Goal: Information Seeking & Learning: Learn about a topic

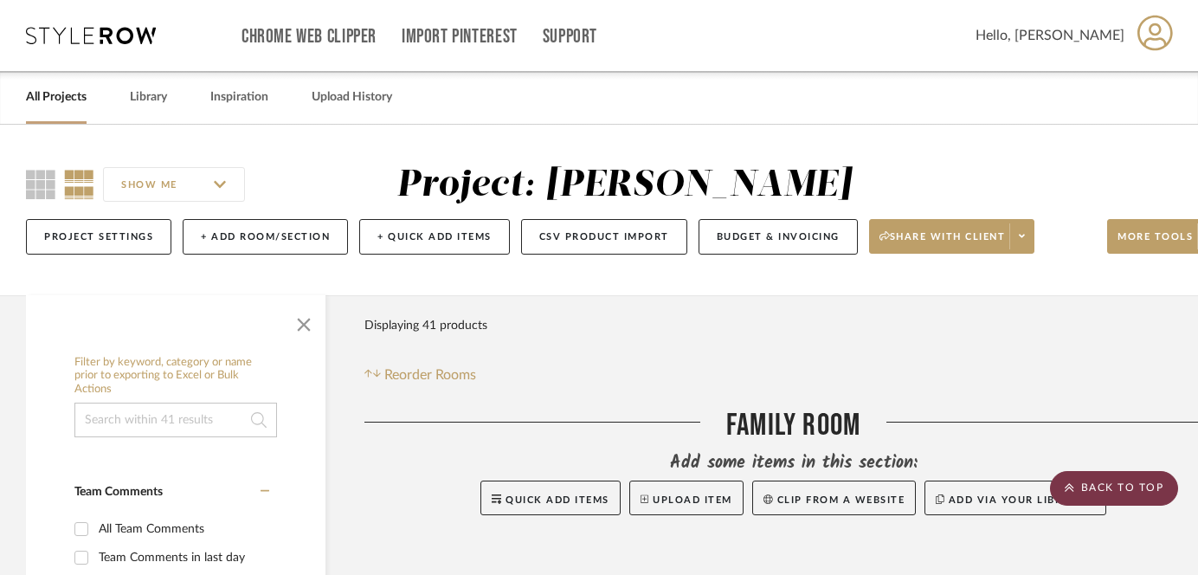
click at [1066, 483] on icon at bounding box center [1070, 487] width 10 height 10
click at [68, 103] on link "All Projects" at bounding box center [56, 97] width 61 height 23
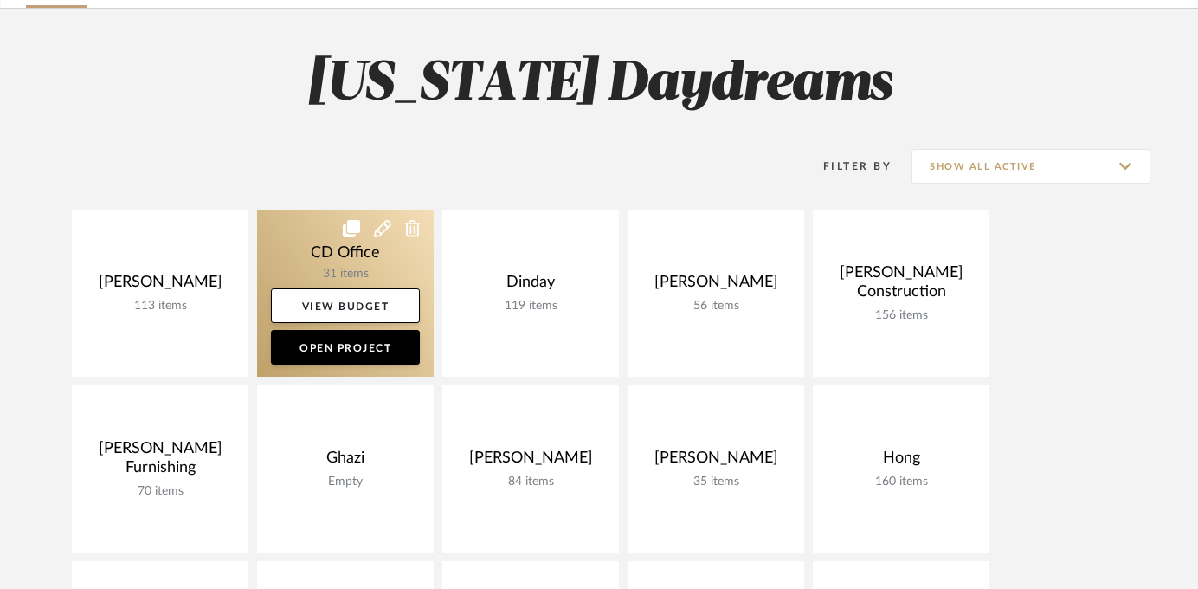
scroll to position [186, 0]
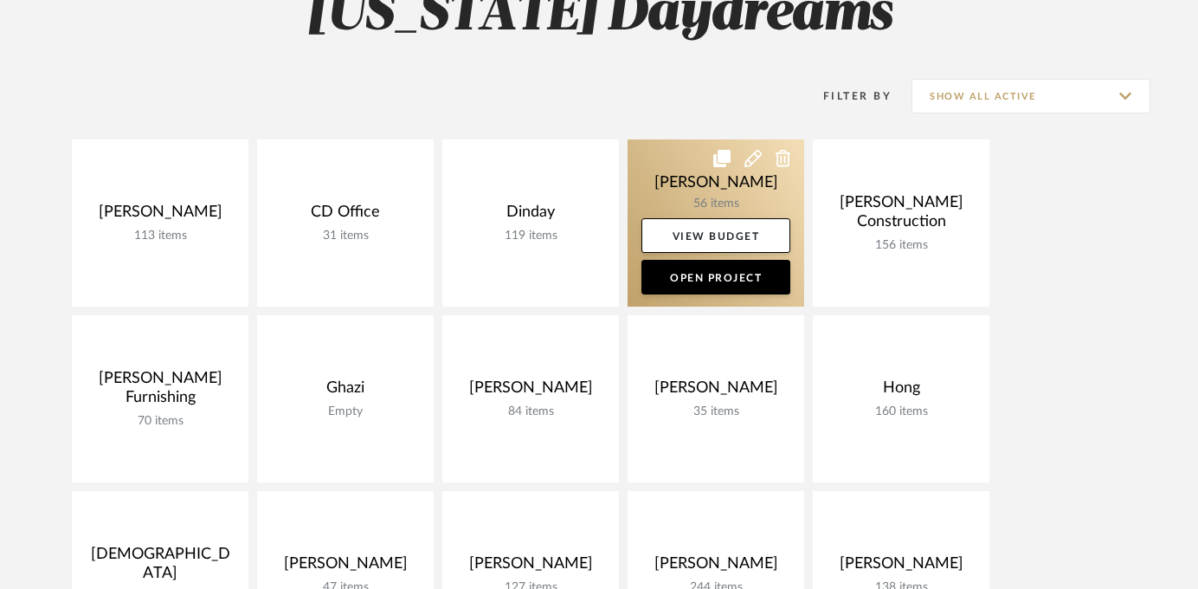
click at [717, 186] on link at bounding box center [716, 222] width 177 height 167
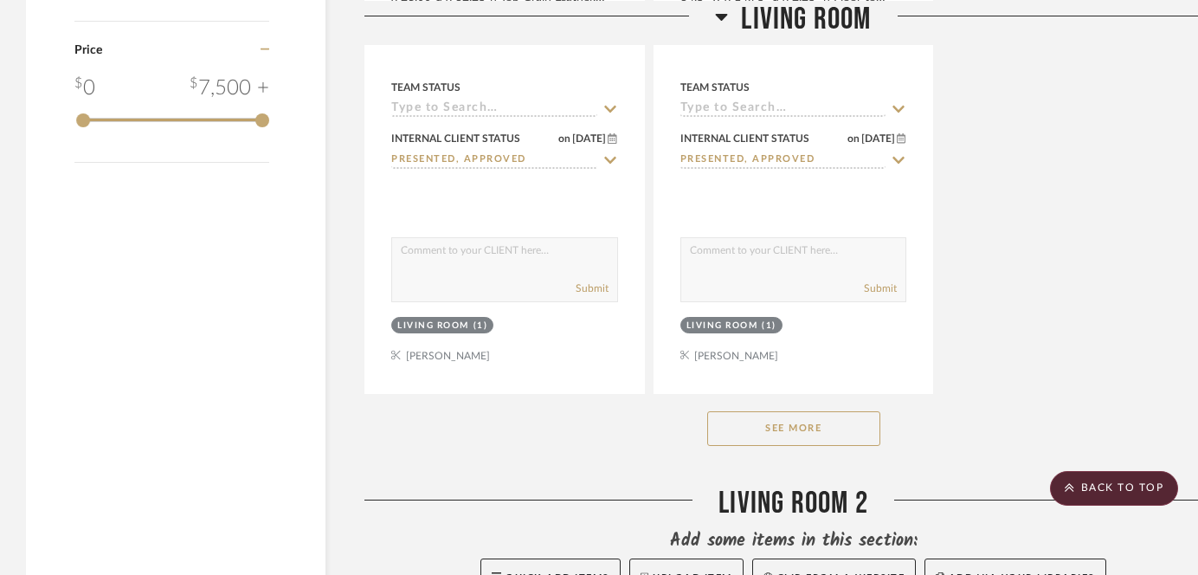
scroll to position [1983, 0]
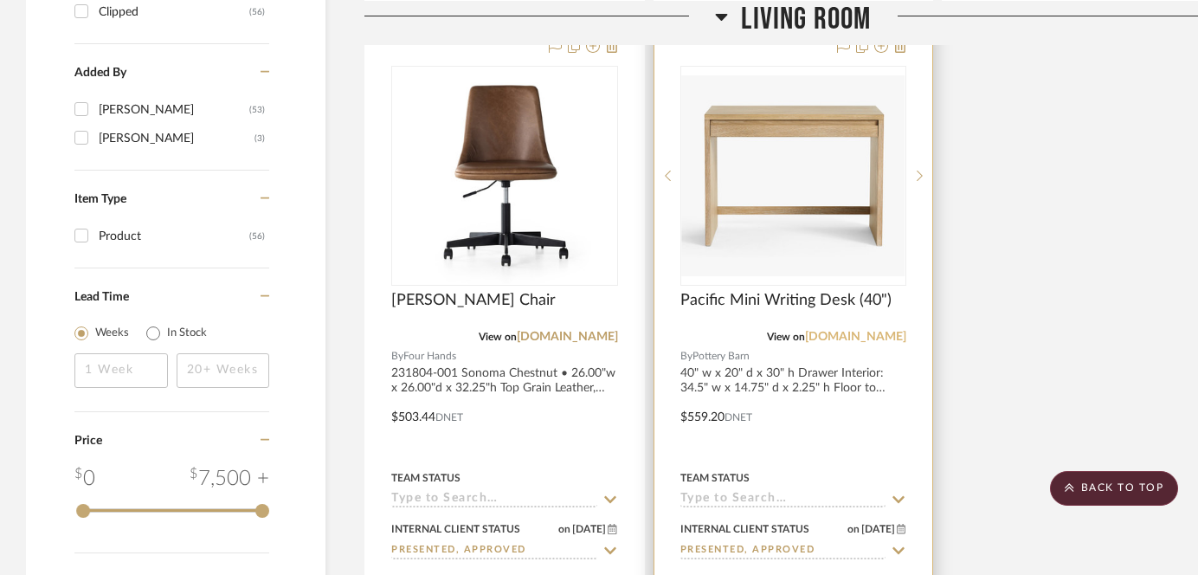
click at [858, 333] on link "[DOMAIN_NAME]" at bounding box center [855, 337] width 101 height 12
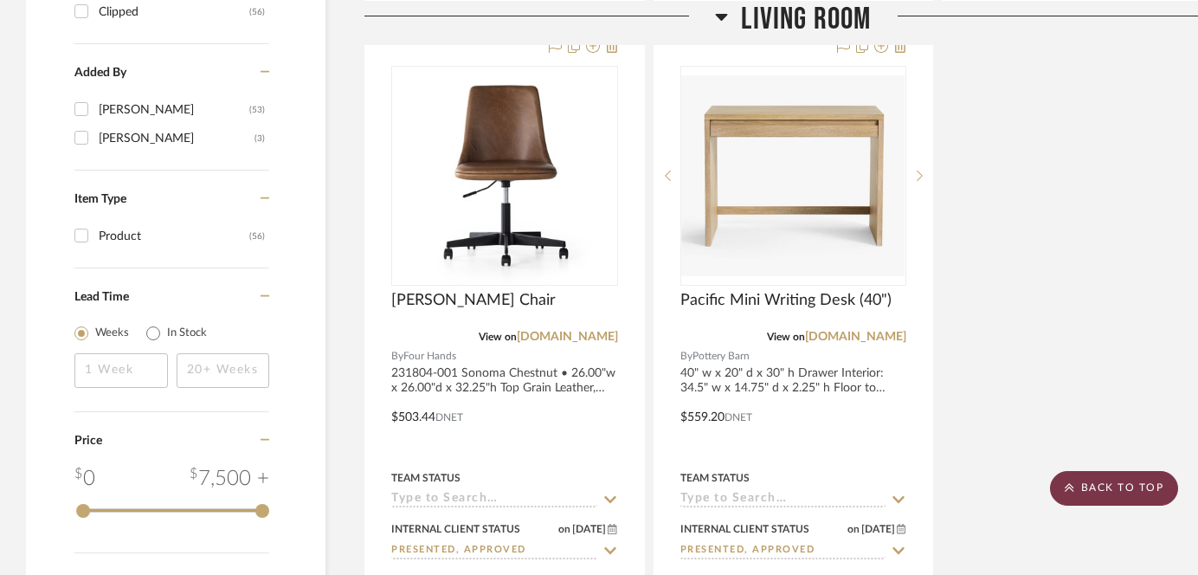
click at [1099, 480] on scroll-to-top-button "BACK TO TOP" at bounding box center [1114, 488] width 128 height 35
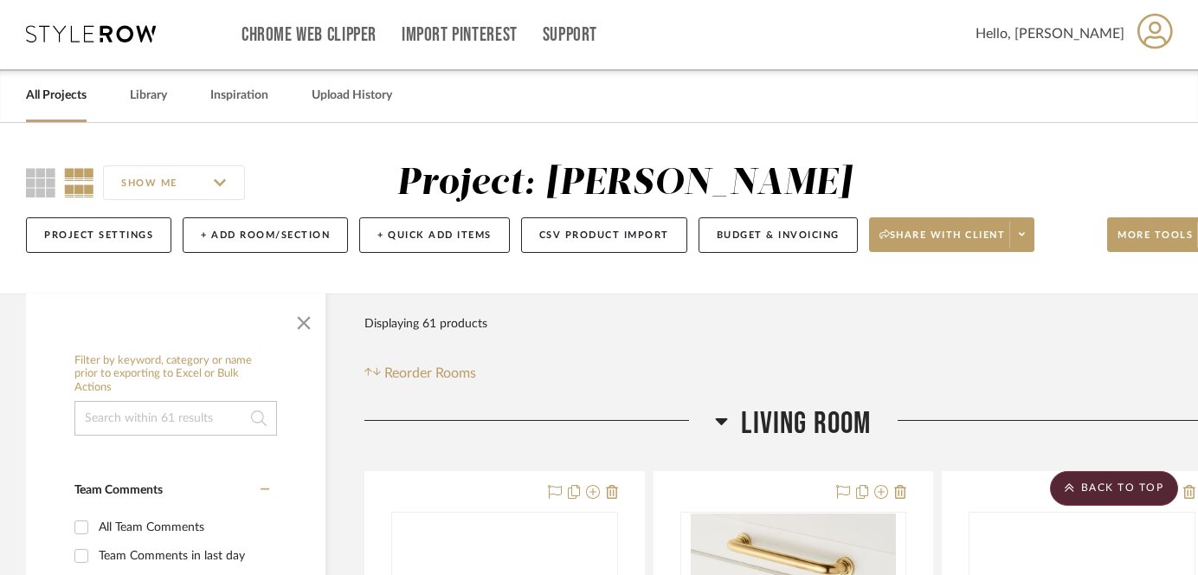
scroll to position [0, 0]
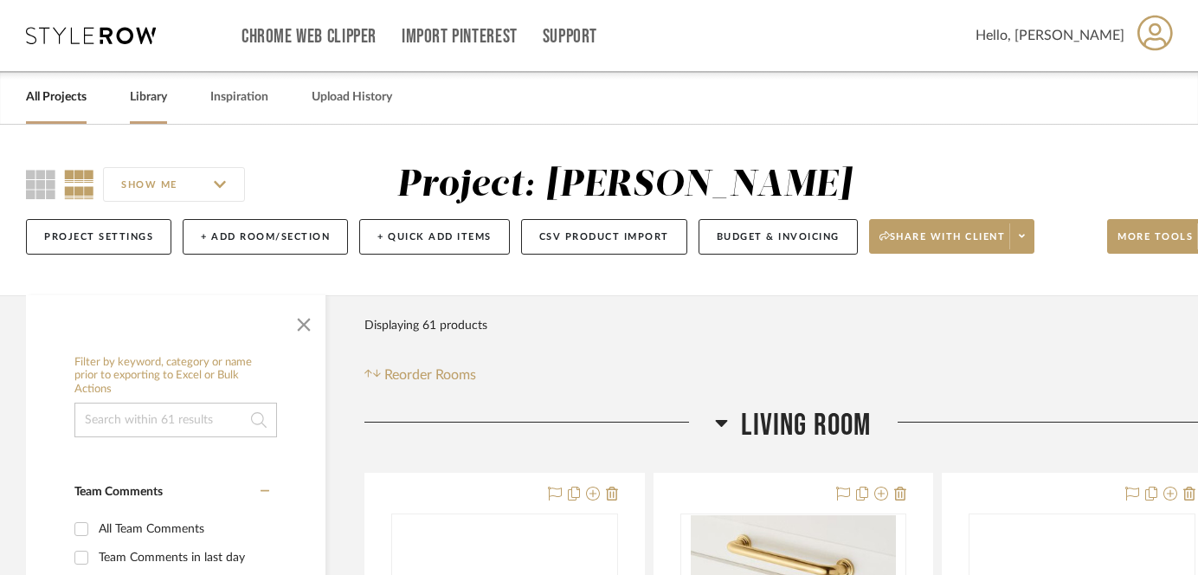
click at [144, 100] on link "Library" at bounding box center [148, 97] width 37 height 23
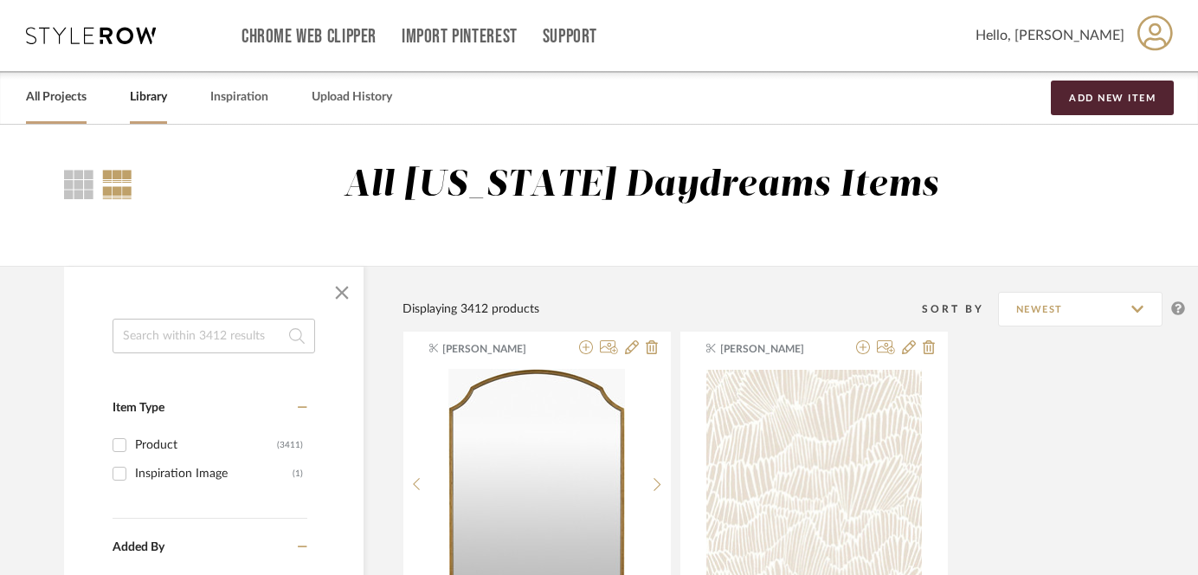
click at [68, 90] on link "All Projects" at bounding box center [56, 97] width 61 height 23
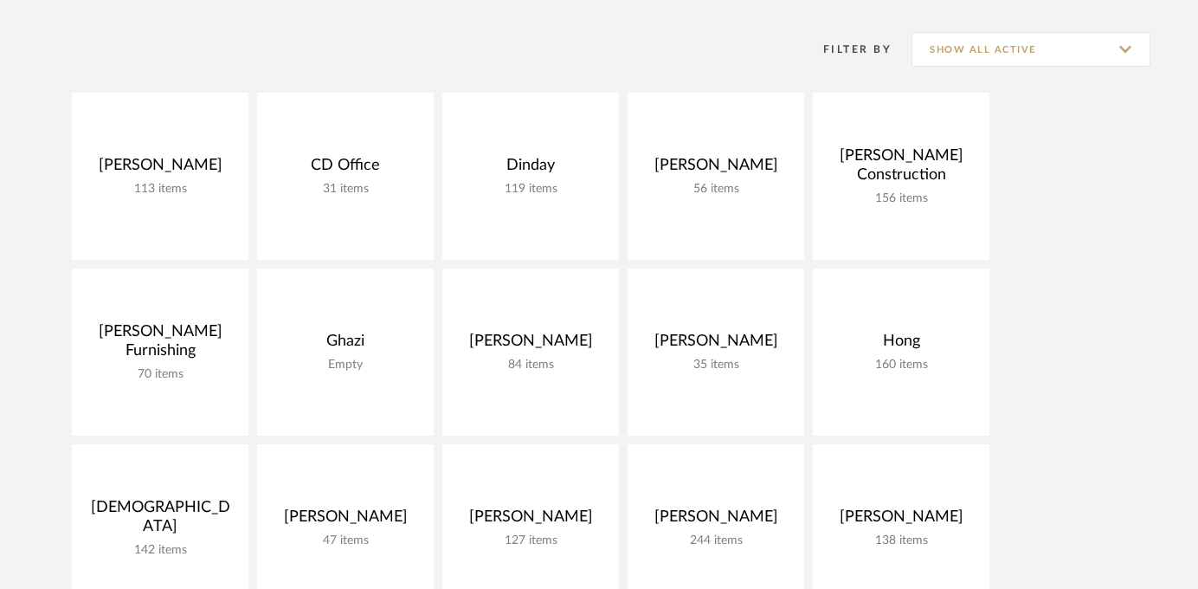
scroll to position [315, 0]
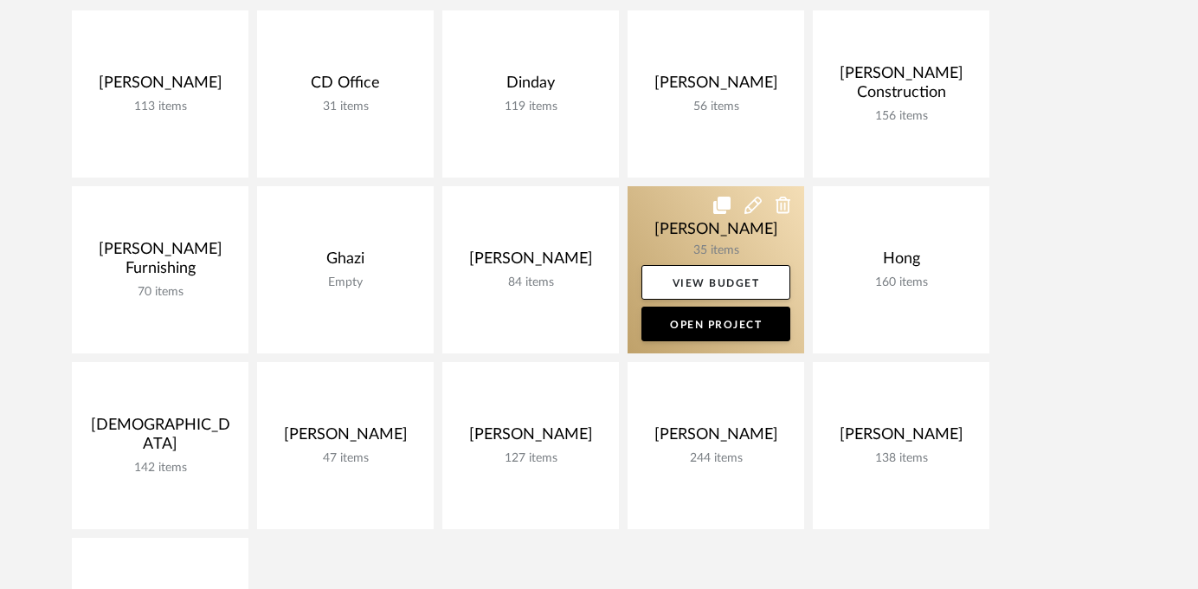
click at [729, 239] on link at bounding box center [716, 269] width 177 height 167
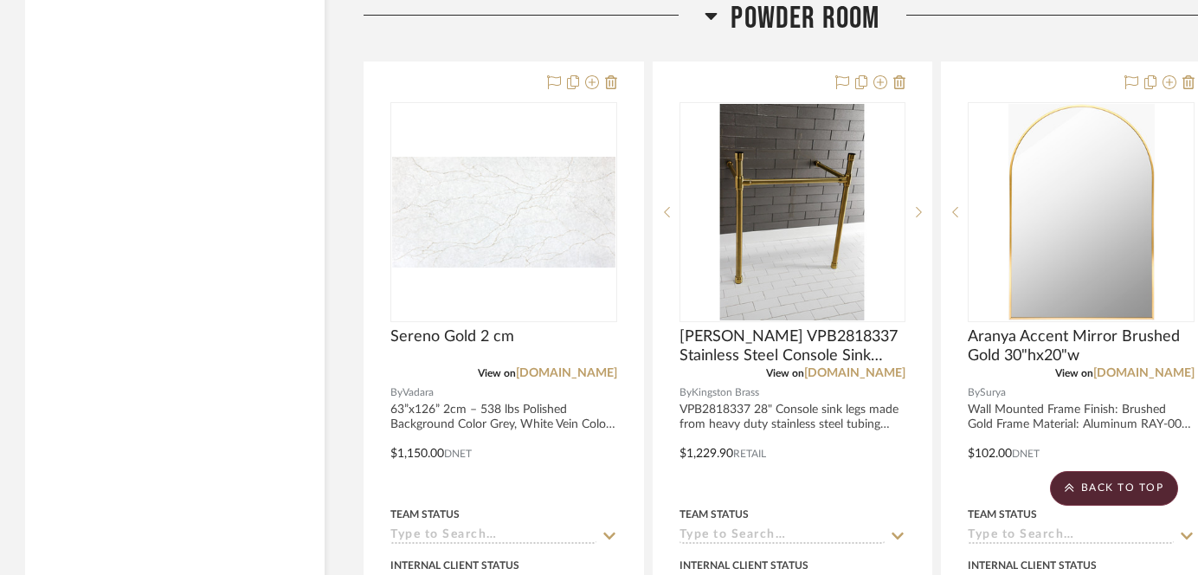
scroll to position [10618, 1]
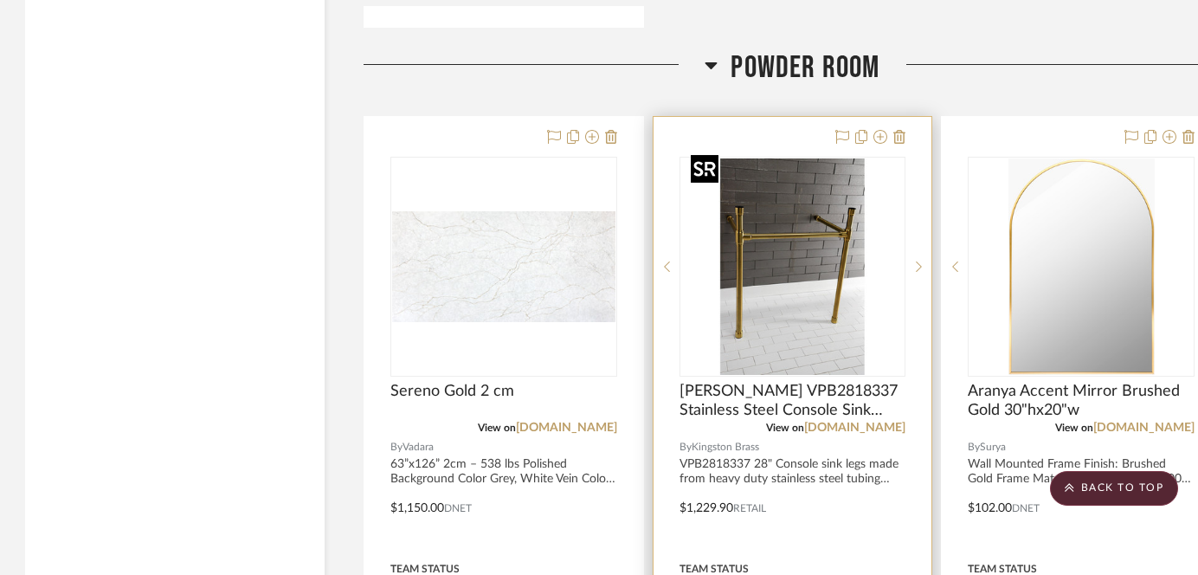
click at [0, 0] on img at bounding box center [0, 0] width 0 height 0
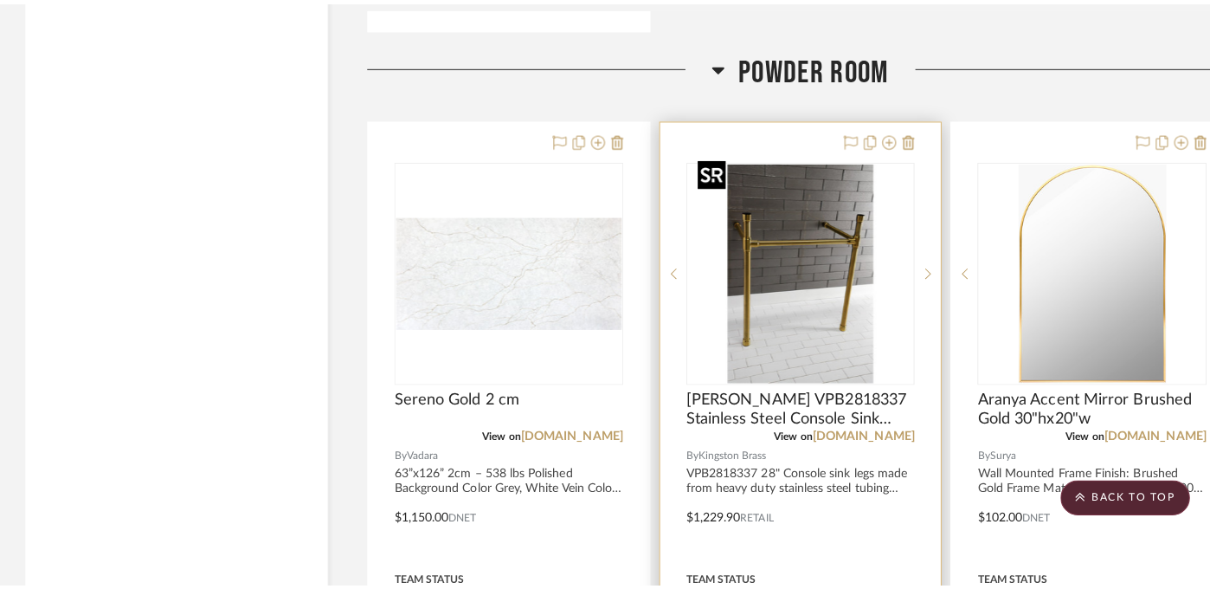
scroll to position [0, 0]
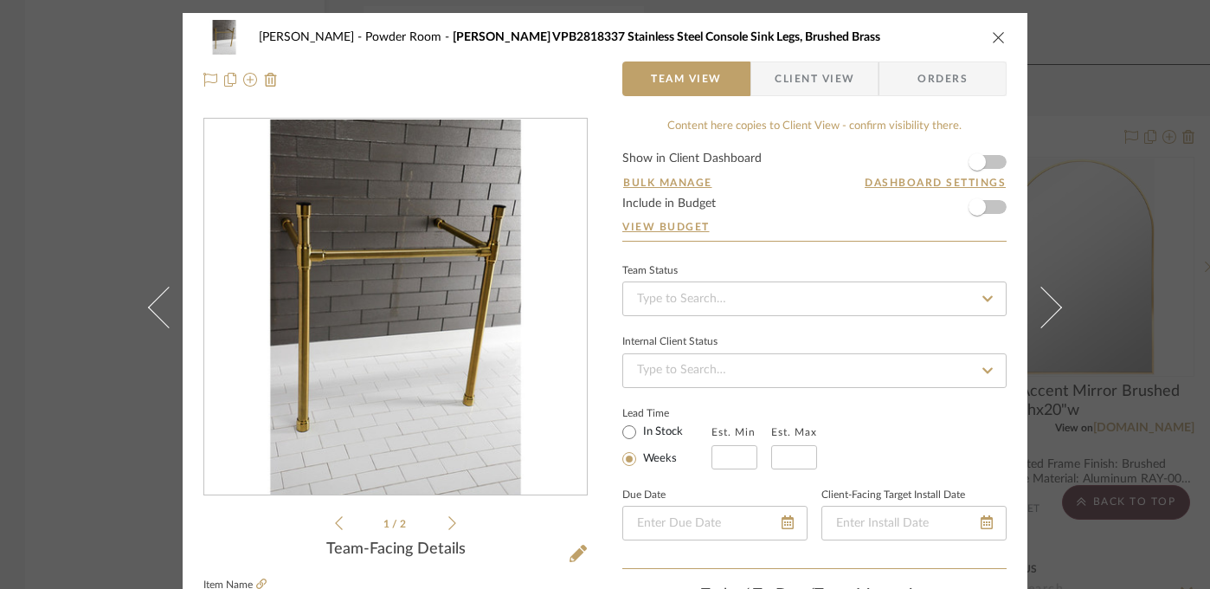
click at [449, 519] on icon at bounding box center [452, 523] width 8 height 16
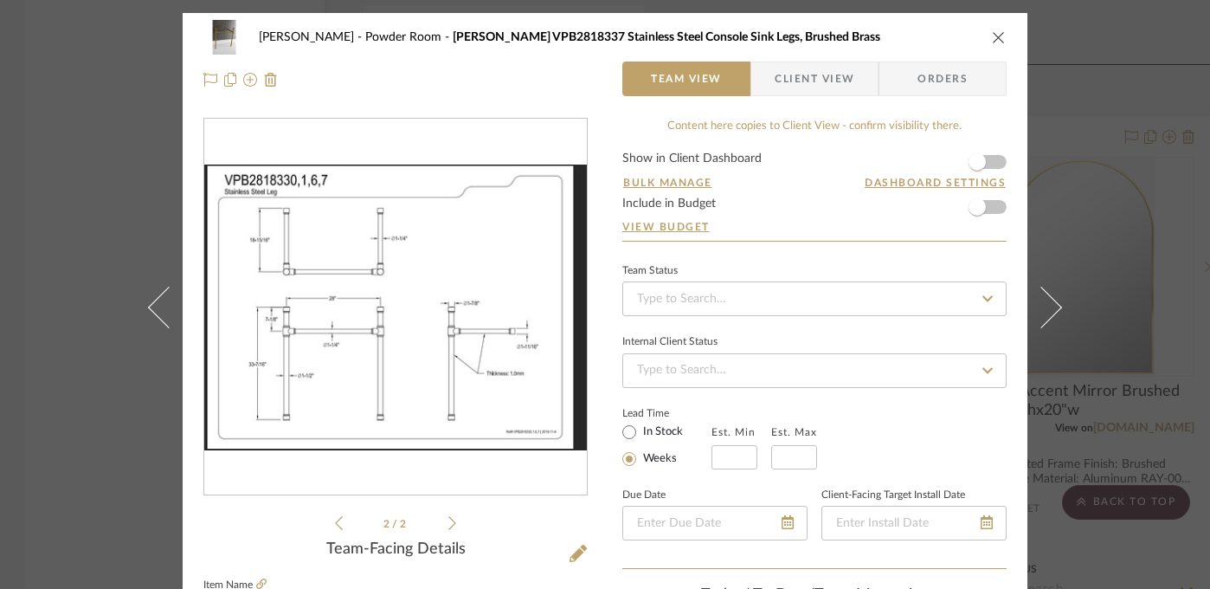
click at [335, 518] on icon at bounding box center [339, 523] width 8 height 16
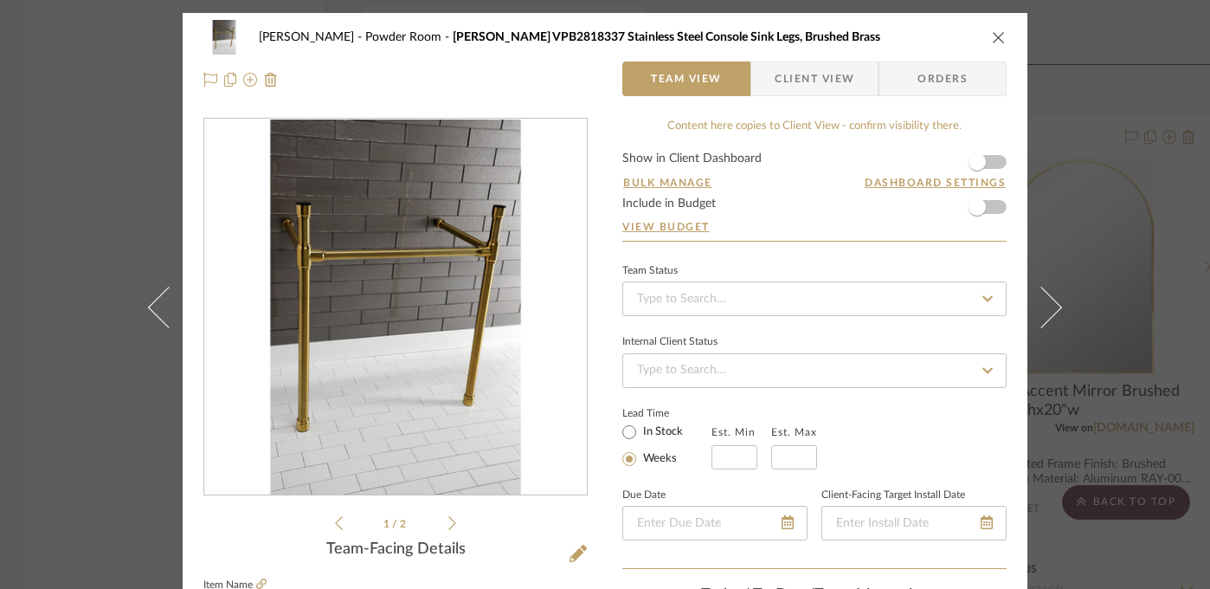
click at [109, 345] on div "[PERSON_NAME] Powder Room [PERSON_NAME] VPB2818337 Stainless Steel Console Sink…" at bounding box center [605, 294] width 1210 height 589
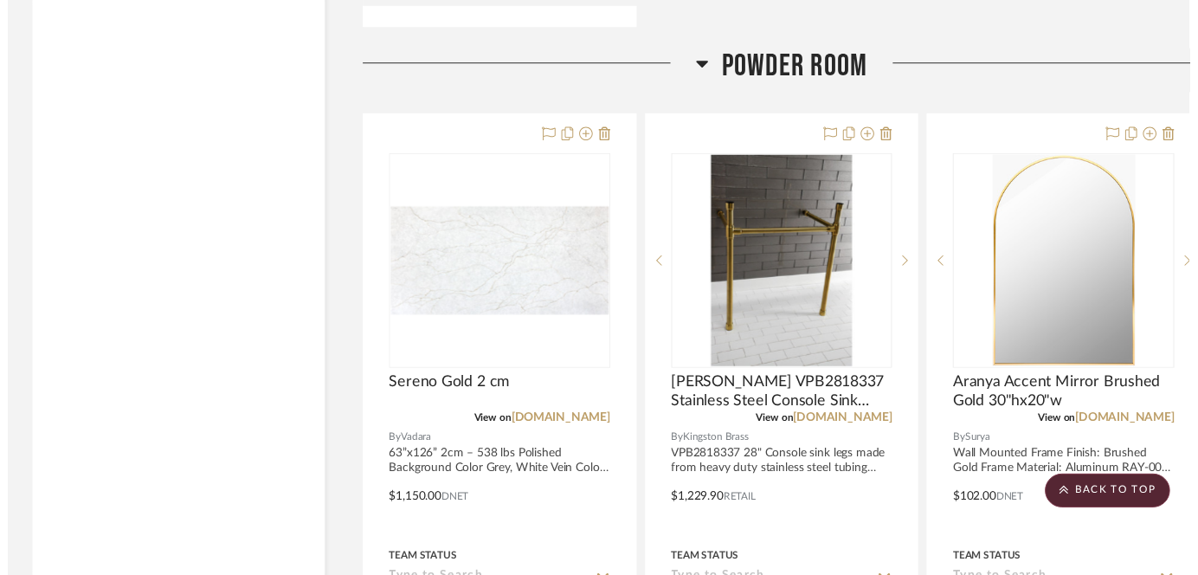
scroll to position [10618, 1]
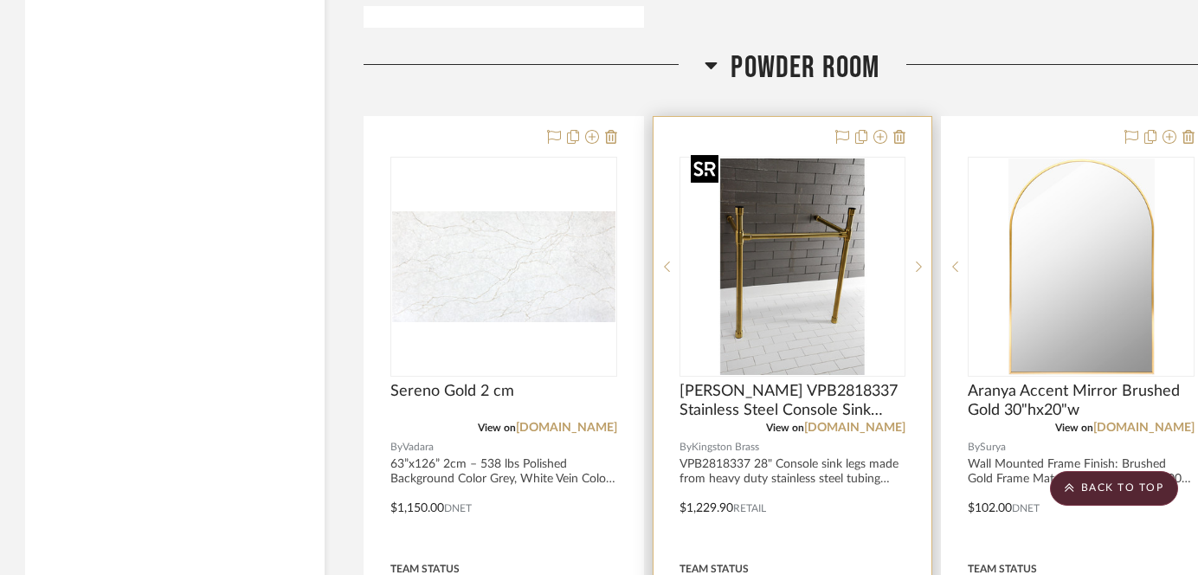
click at [826, 289] on img "0" at bounding box center [792, 266] width 216 height 216
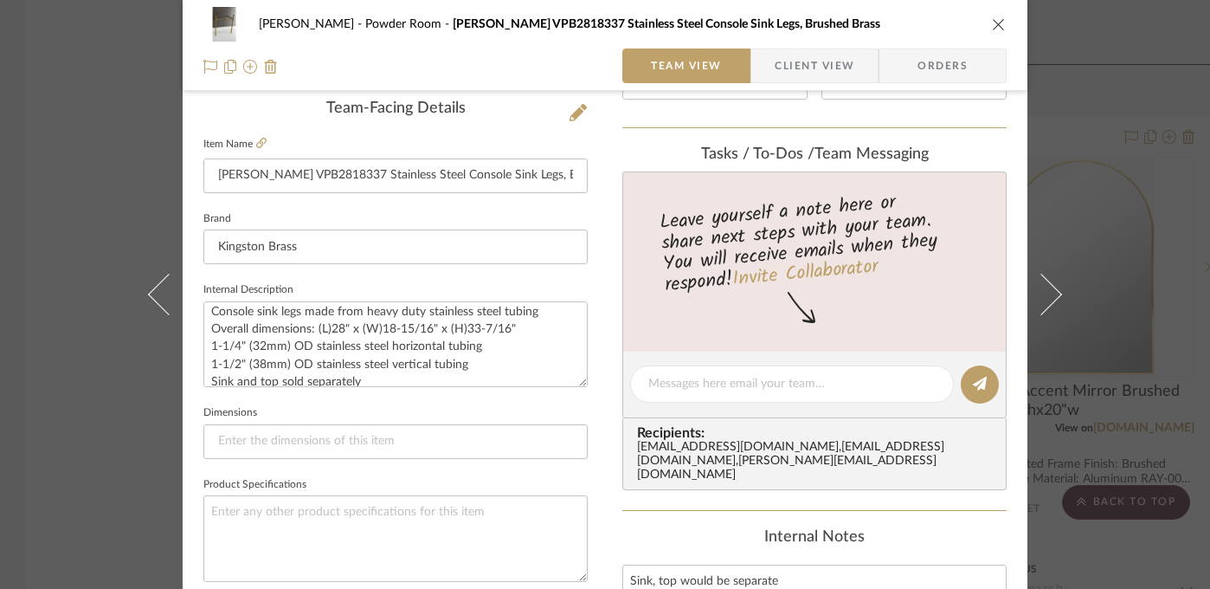
scroll to position [43, 0]
click at [82, 201] on div "[PERSON_NAME] Powder Room [PERSON_NAME] VPB2818337 Stainless Steel Console Sink…" at bounding box center [605, 294] width 1210 height 589
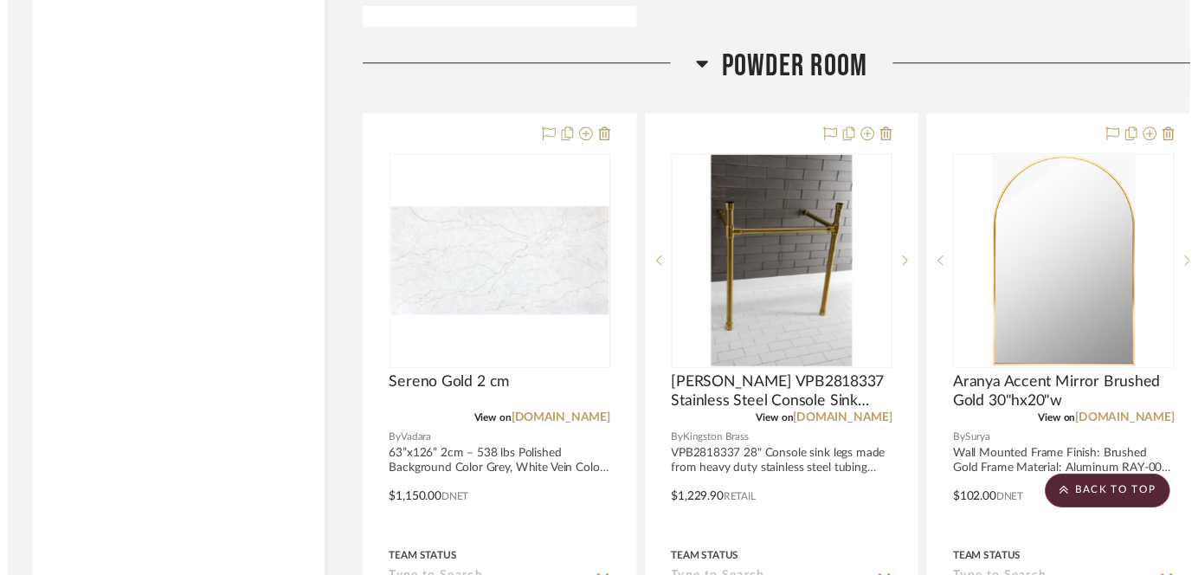
scroll to position [10618, 1]
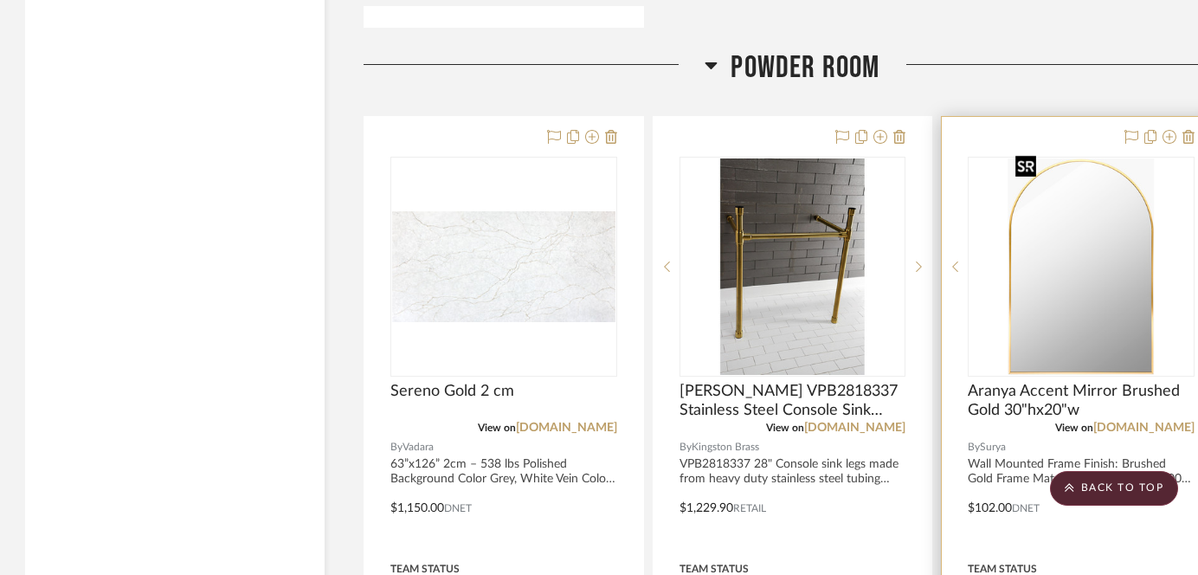
click at [1108, 287] on img "0" at bounding box center [1082, 266] width 146 height 216
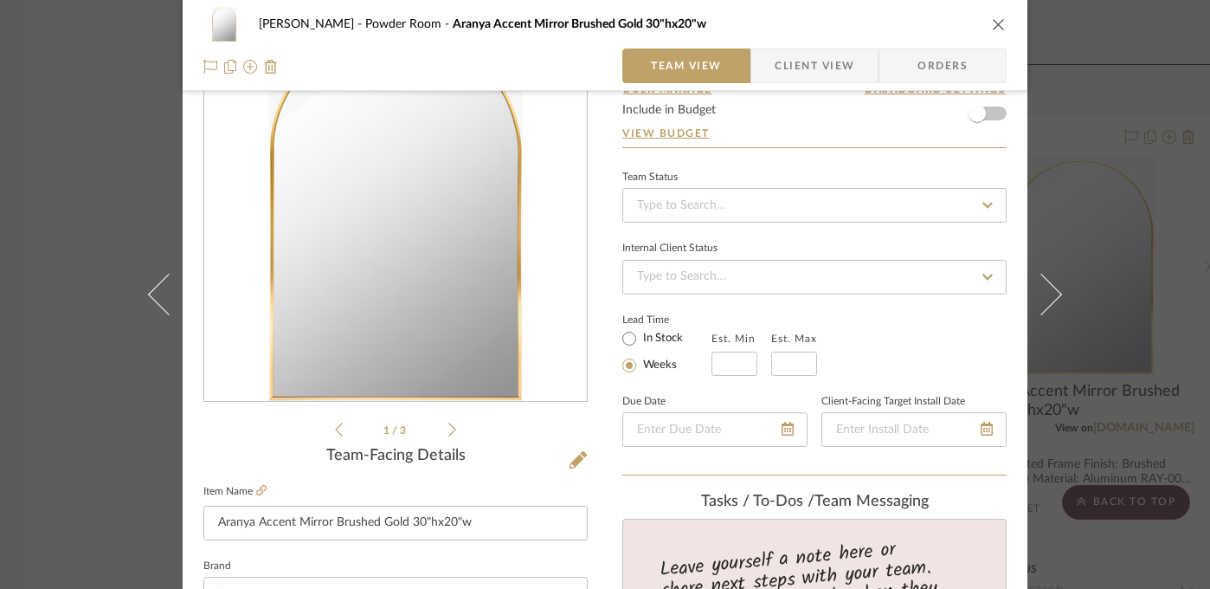
scroll to position [81, 0]
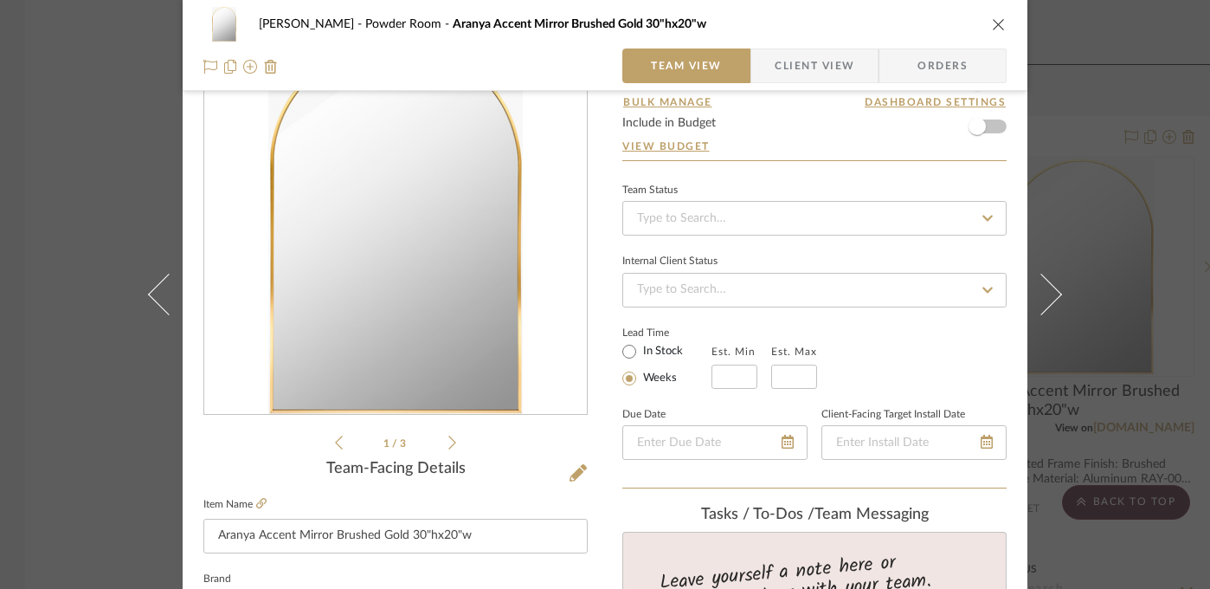
click at [80, 449] on div "[PERSON_NAME] Powder Room Aranya Accent Mirror Brushed Gold 30"hx20"w Team View…" at bounding box center [605, 294] width 1210 height 589
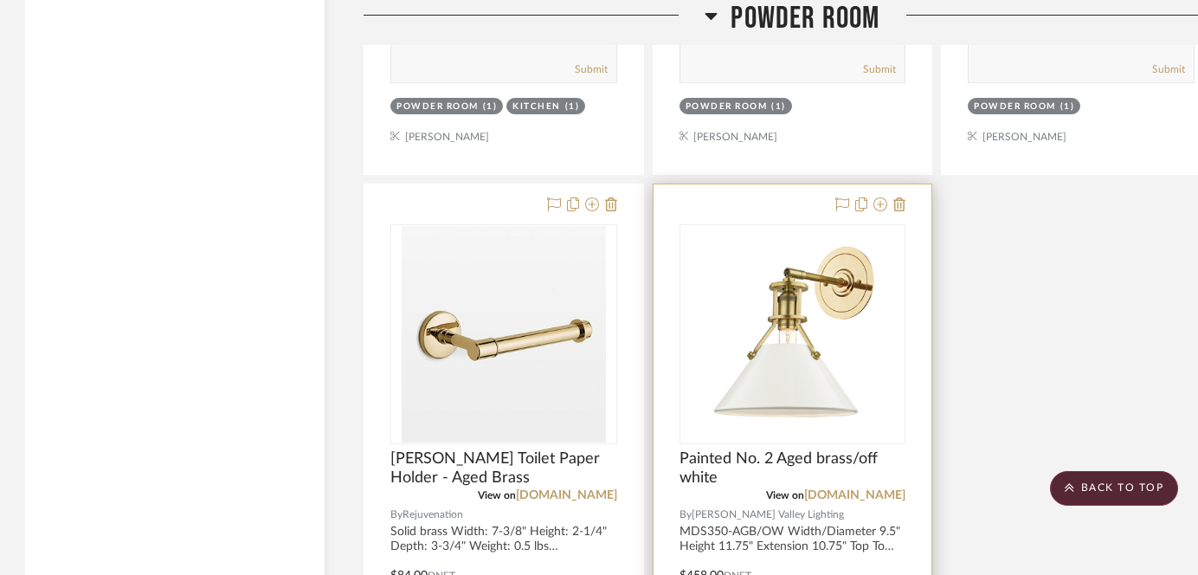
scroll to position [11318, 1]
click at [793, 334] on img "0" at bounding box center [792, 335] width 216 height 216
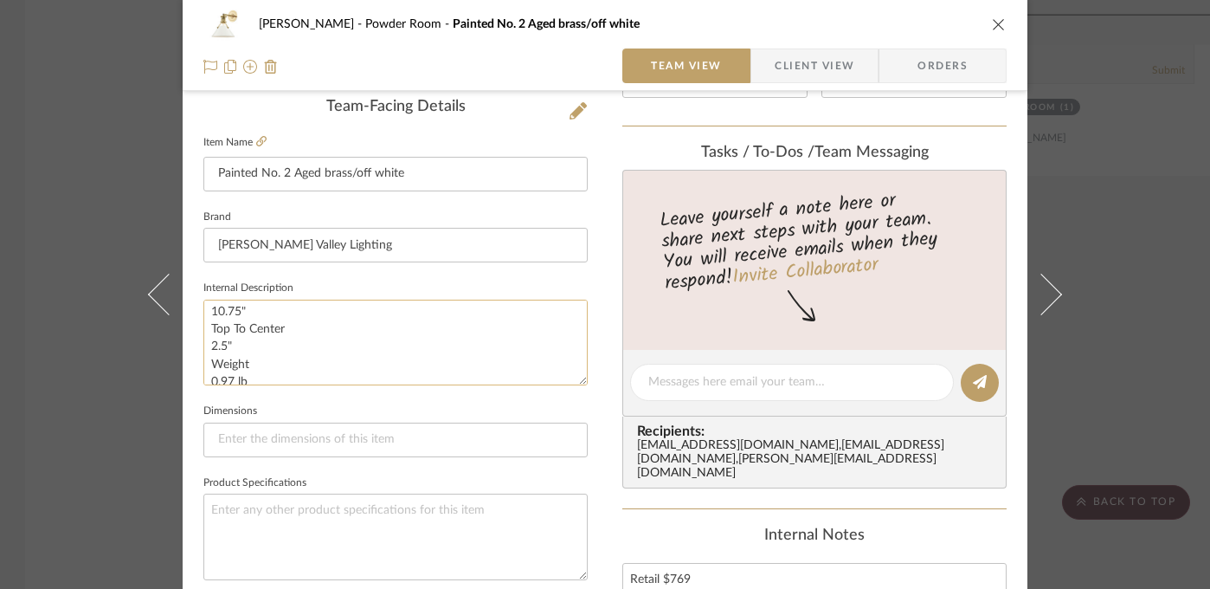
scroll to position [114, 0]
click at [256, 141] on icon at bounding box center [261, 141] width 10 height 10
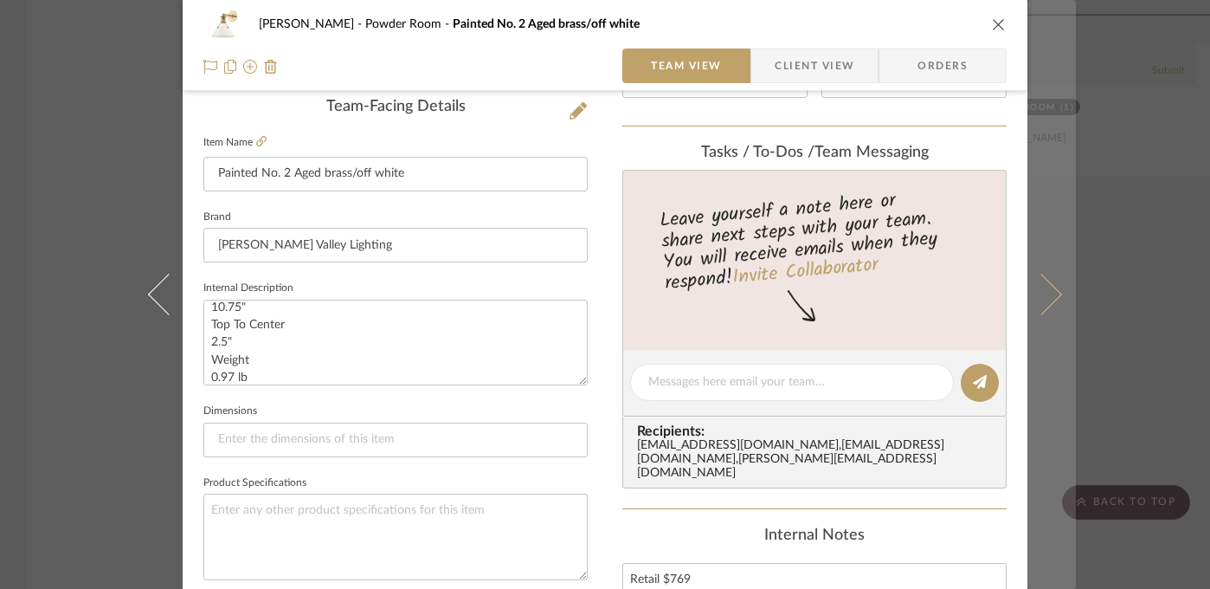
click at [1066, 239] on button at bounding box center [1052, 294] width 48 height 589
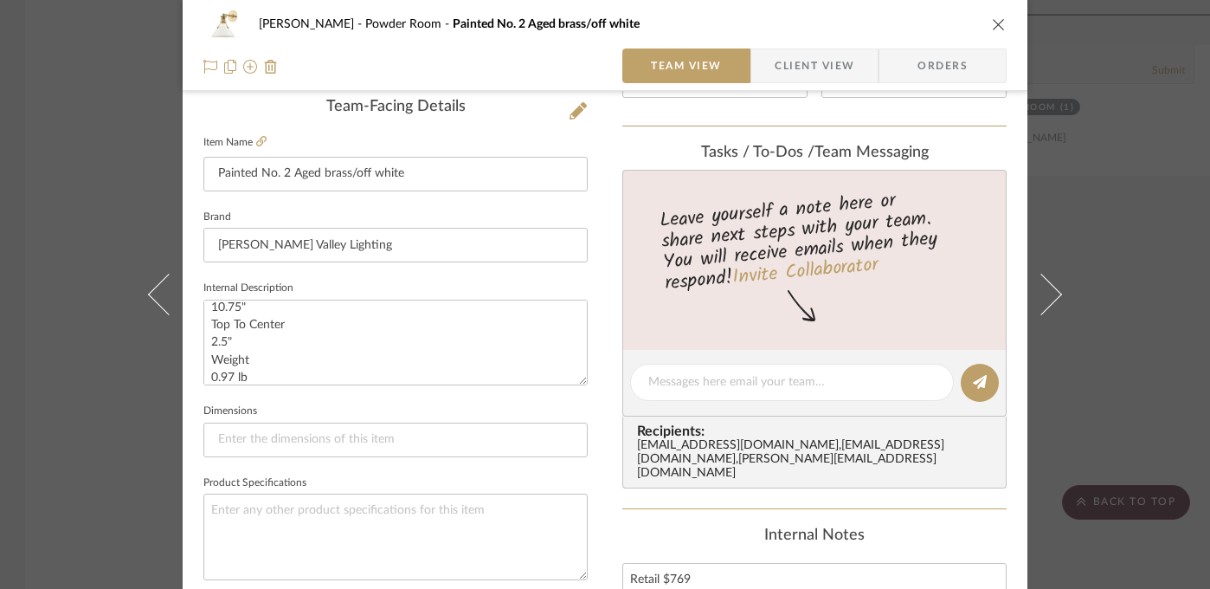
scroll to position [170, 0]
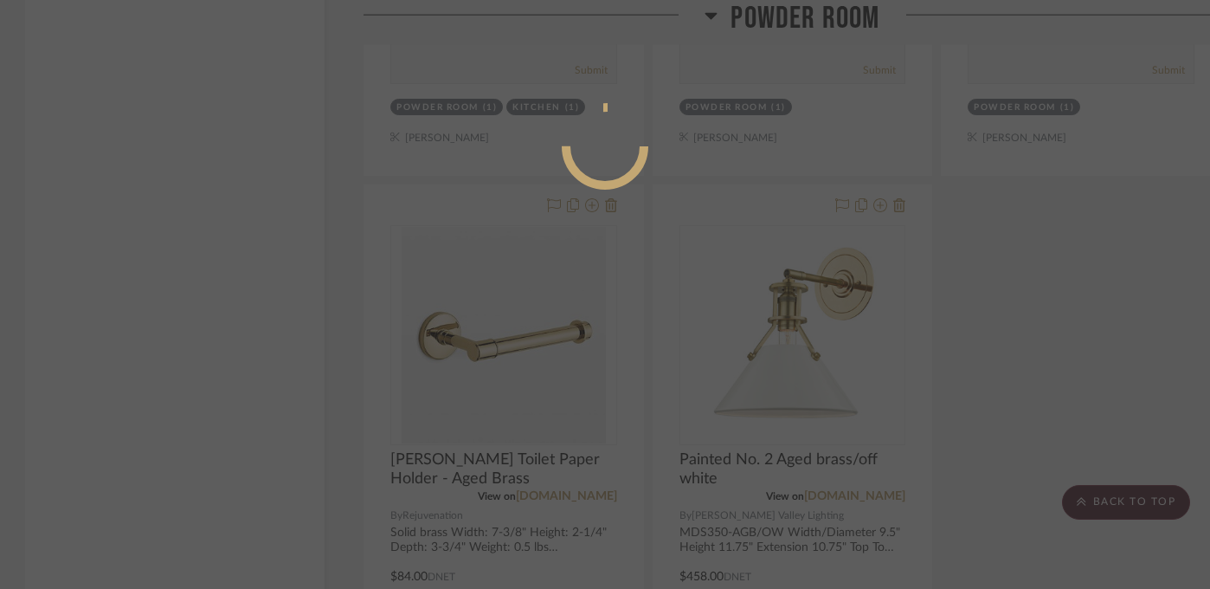
click at [1125, 253] on div at bounding box center [605, 294] width 1210 height 589
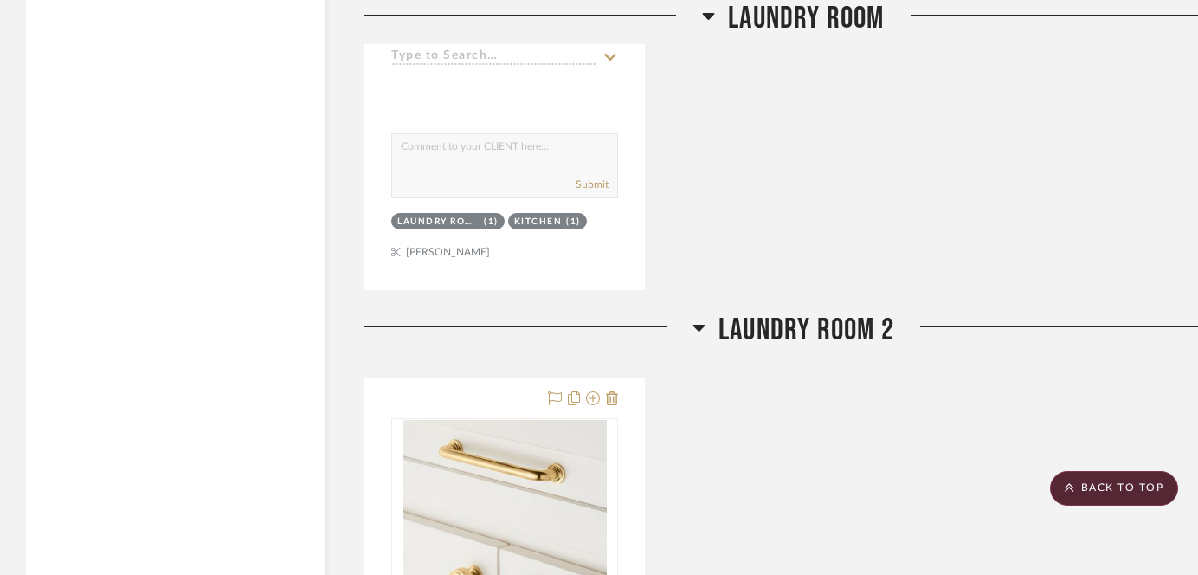
scroll to position [9509, 0]
click at [1126, 487] on scroll-to-top-button "BACK TO TOP" at bounding box center [1114, 488] width 128 height 35
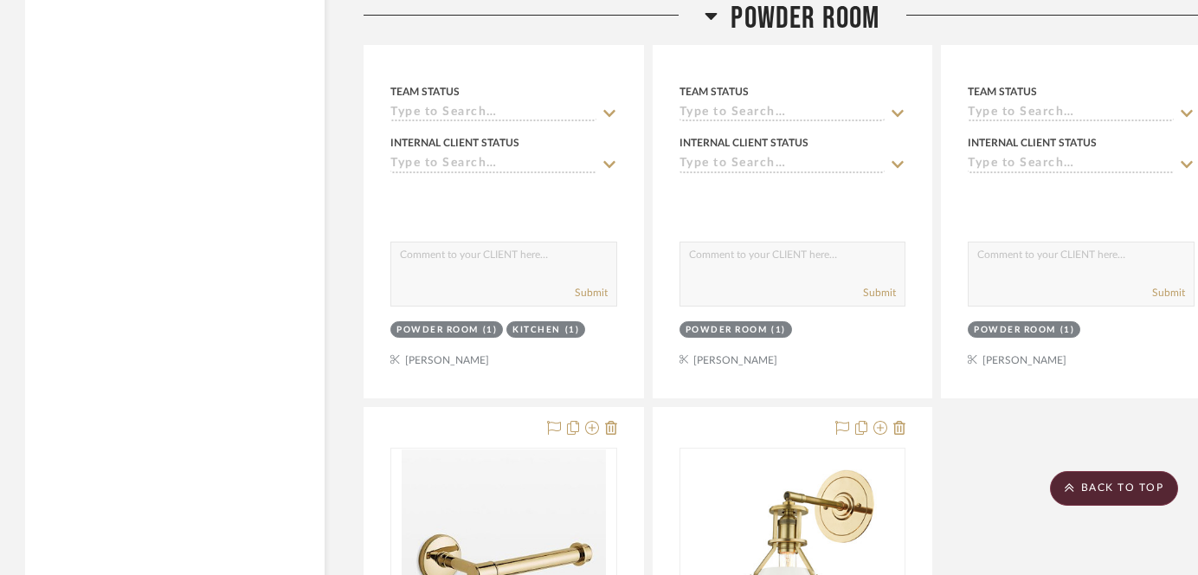
scroll to position [10766, 1]
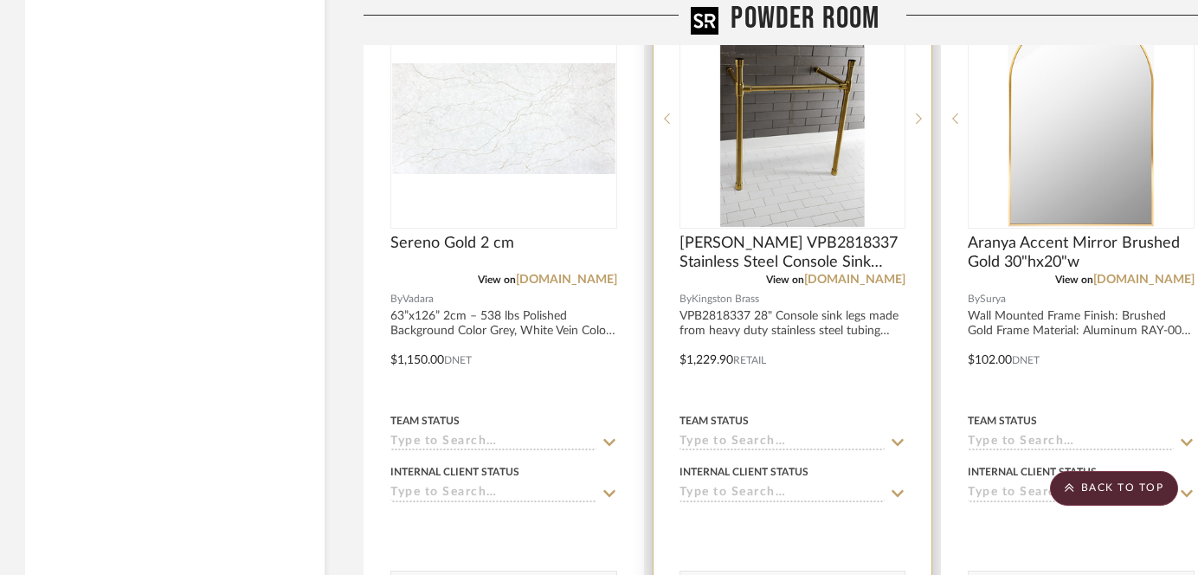
click at [825, 129] on img "0" at bounding box center [792, 118] width 216 height 216
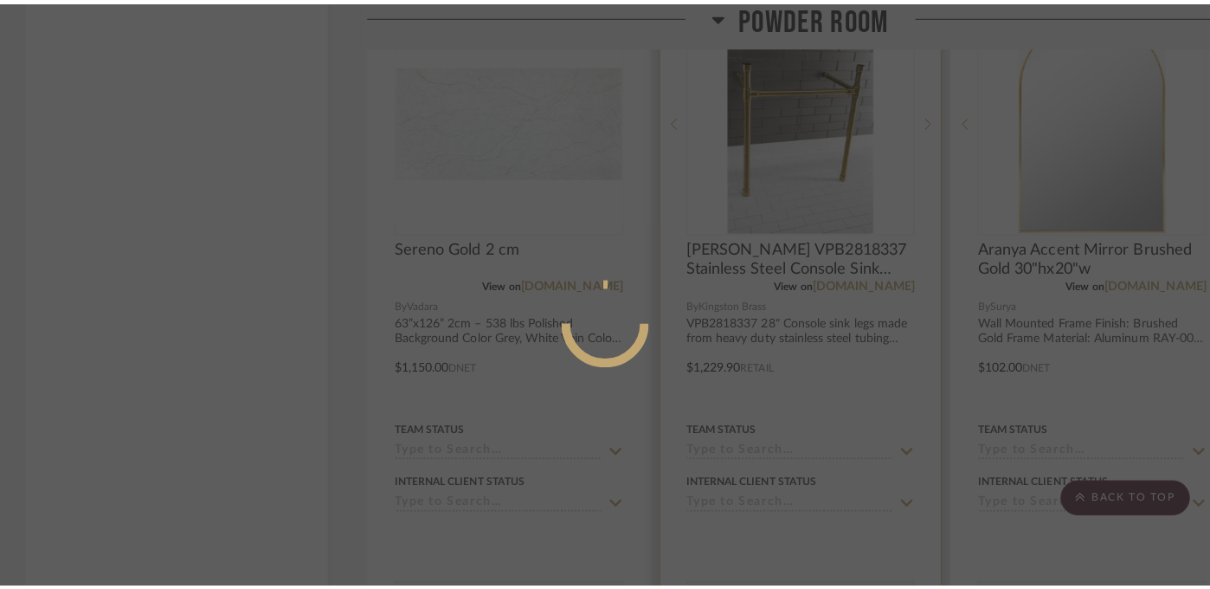
scroll to position [0, 0]
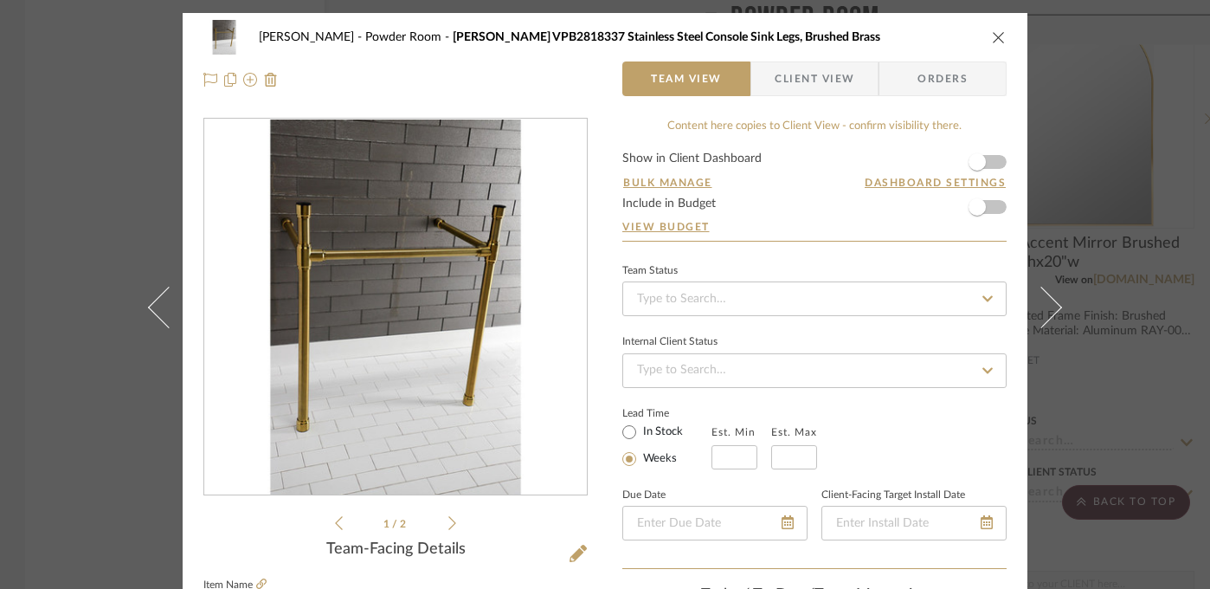
click at [1130, 218] on div "[PERSON_NAME] Powder Room [PERSON_NAME] VPB2818337 Stainless Steel Console Sink…" at bounding box center [605, 294] width 1210 height 589
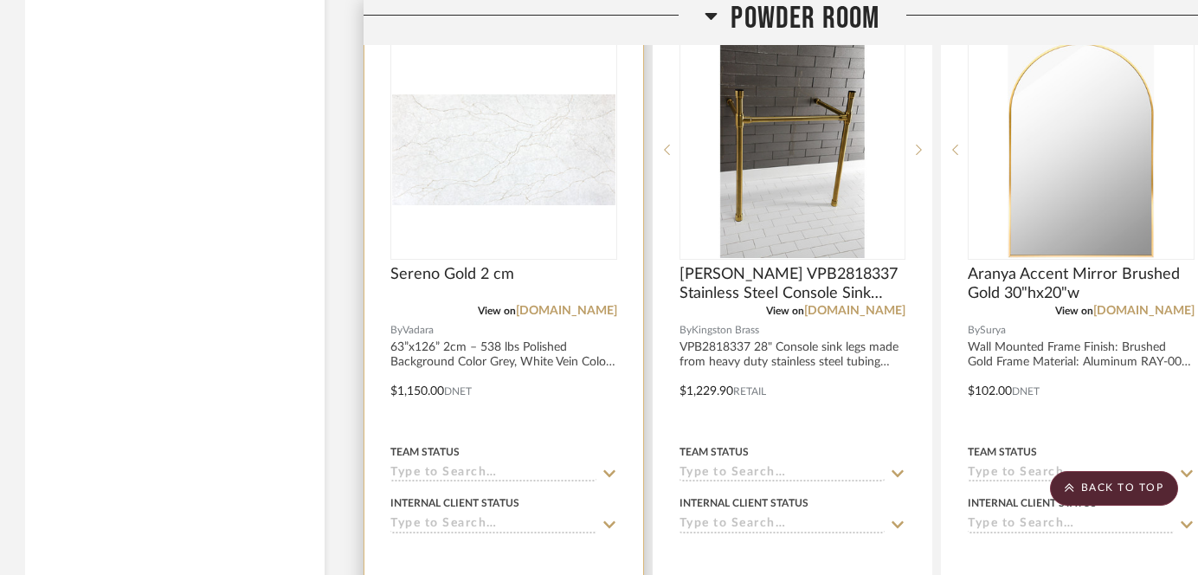
click at [478, 152] on img "0" at bounding box center [503, 149] width 223 height 111
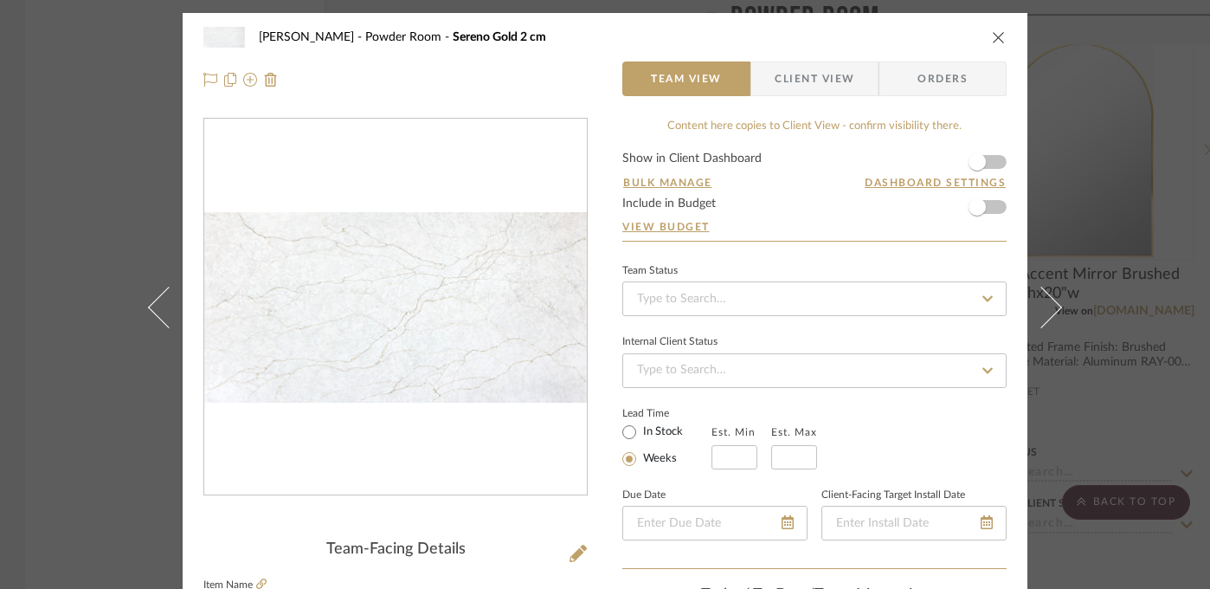
click at [422, 313] on img "0" at bounding box center [395, 307] width 383 height 190
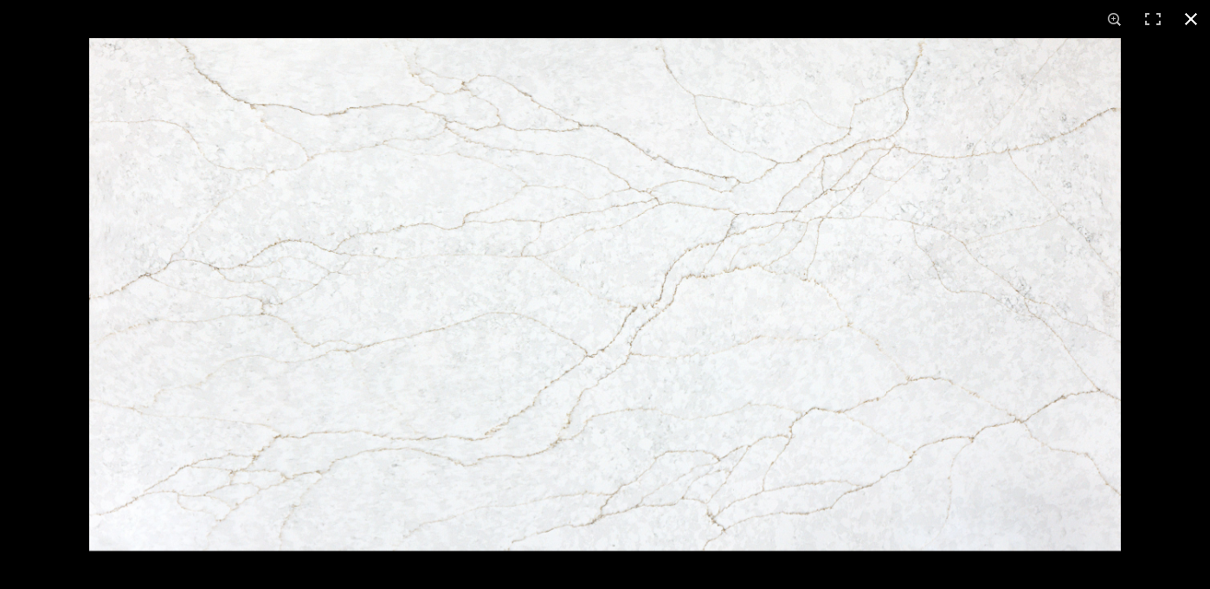
click at [1192, 17] on button at bounding box center [1191, 19] width 38 height 38
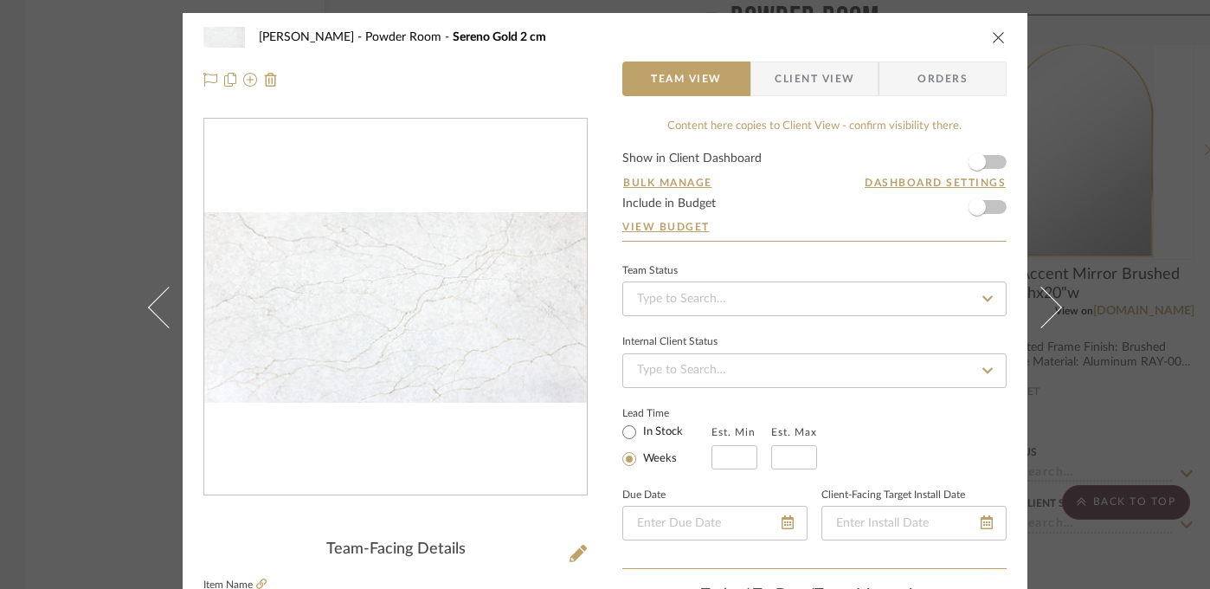
click at [1132, 195] on div "[PERSON_NAME] Powder Room Sereno Gold 2 cm Team View Client View Orders Team-Fa…" at bounding box center [605, 294] width 1210 height 589
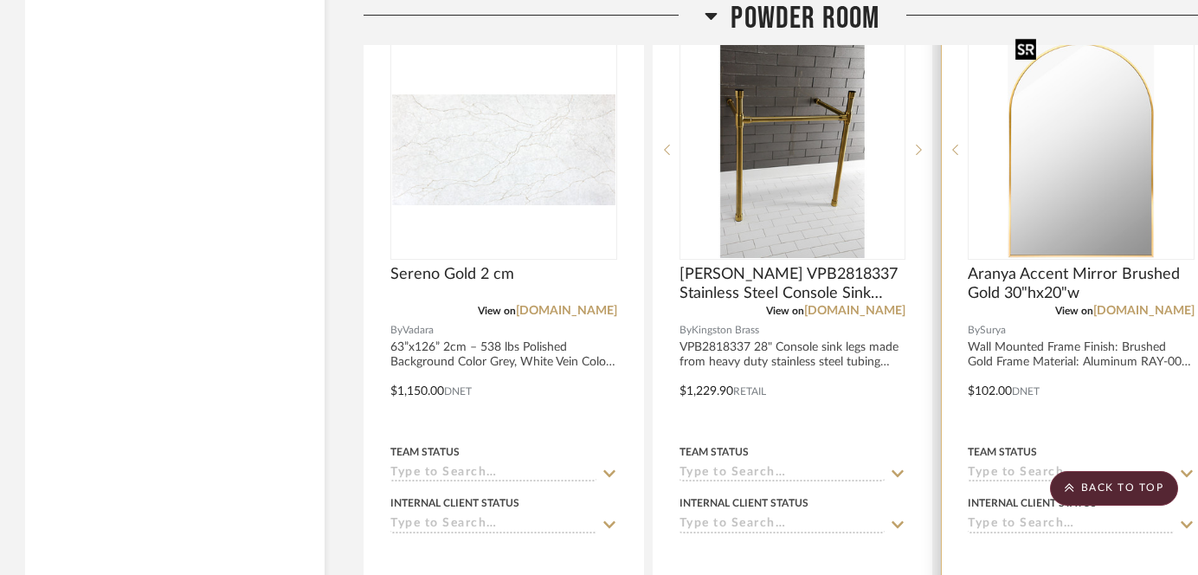
click at [1078, 219] on img "0" at bounding box center [1082, 150] width 146 height 216
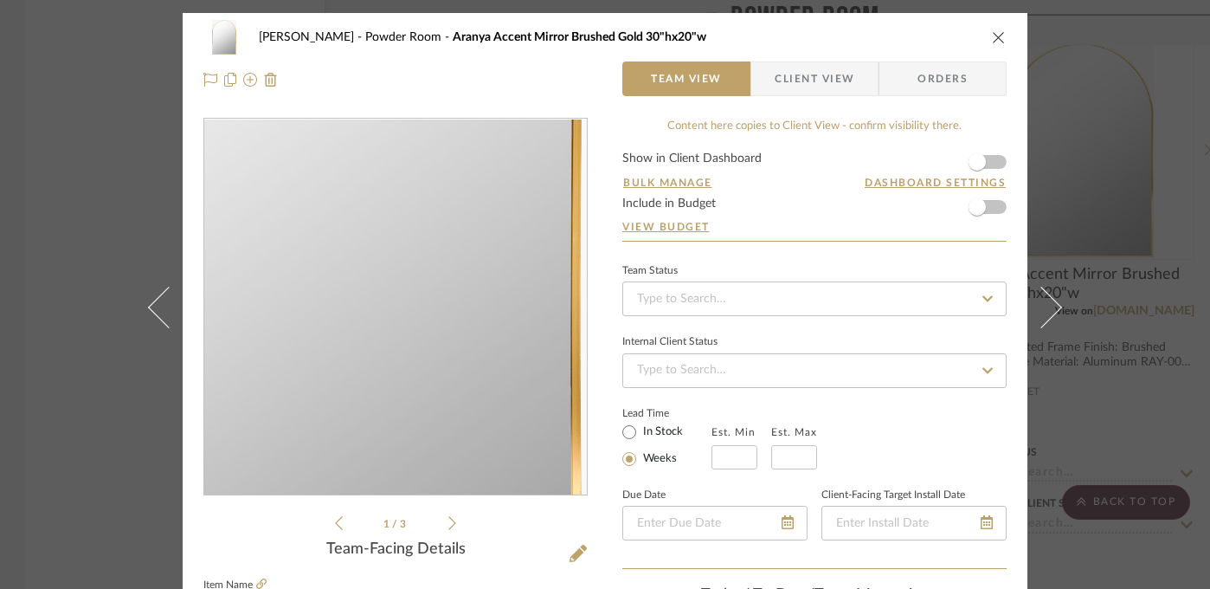
click at [455, 337] on img "0" at bounding box center [395, 307] width 254 height 376
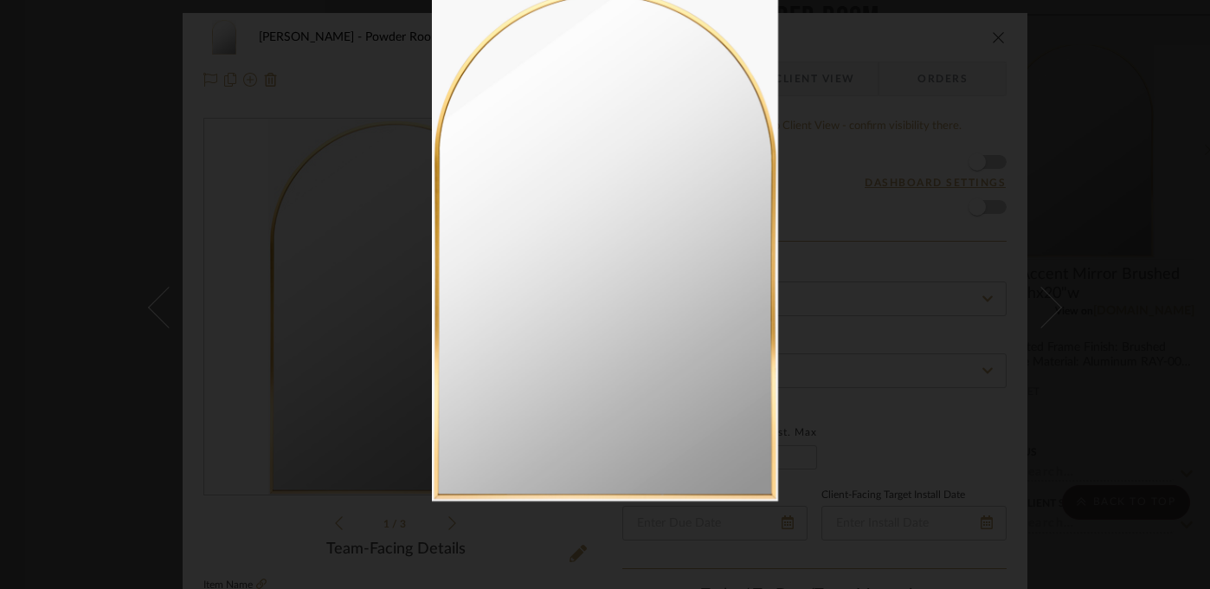
click at [1048, 213] on div at bounding box center [1037, 283] width 1210 height 589
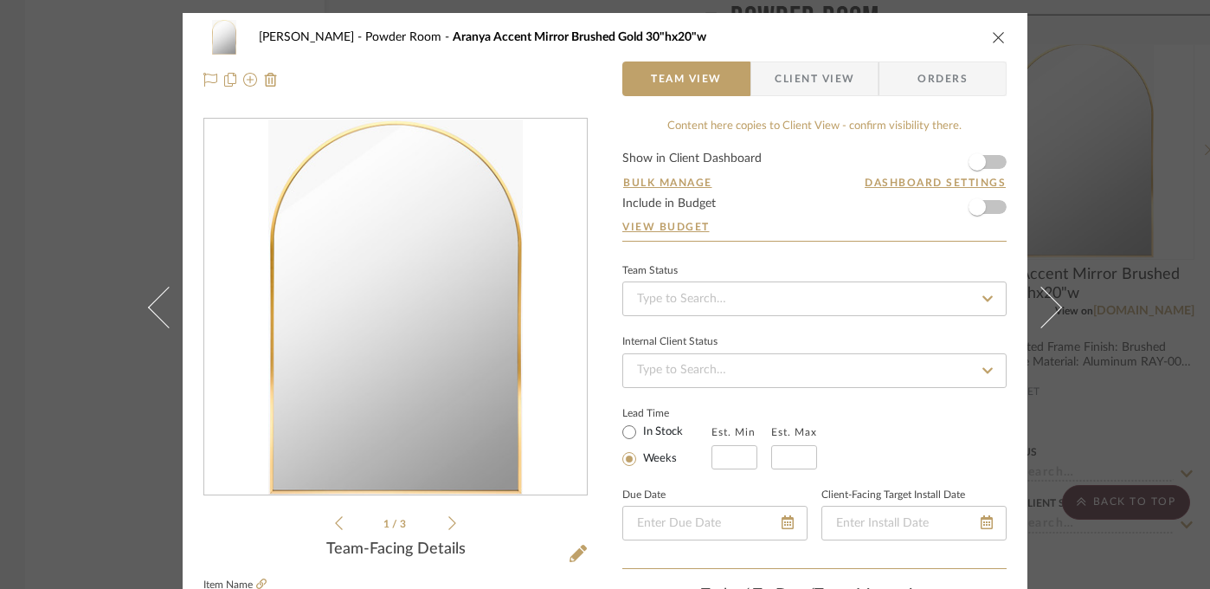
drag, startPoint x: 1103, startPoint y: 140, endPoint x: 1095, endPoint y: 151, distance: 13.0
click at [1103, 140] on div "[PERSON_NAME] Powder Room Aranya Accent Mirror Brushed Gold 30"hx20"w Team View…" at bounding box center [605, 294] width 1210 height 589
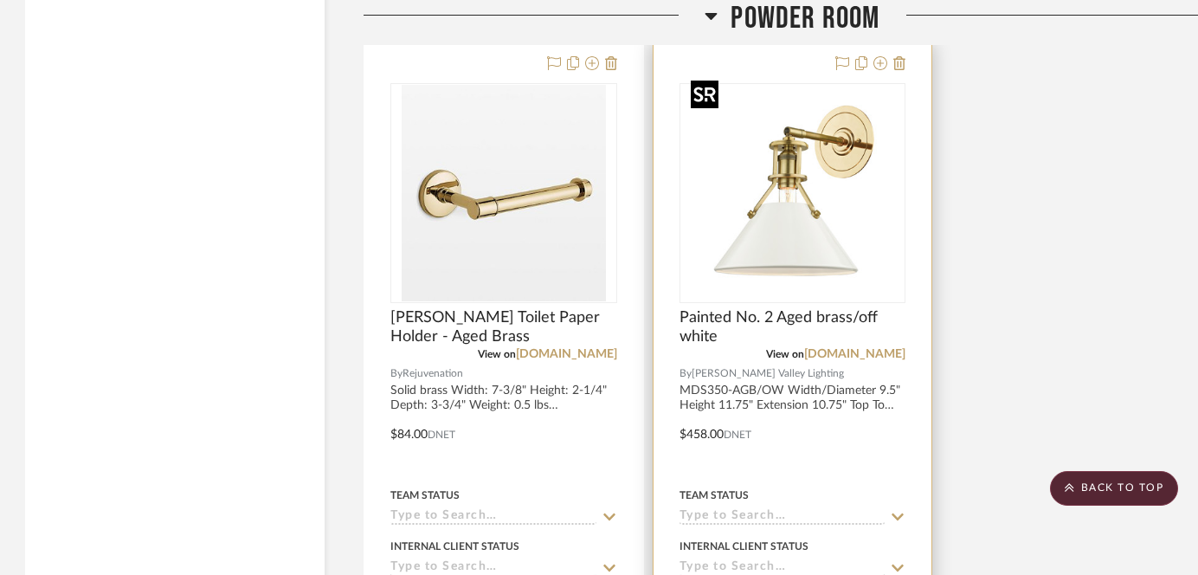
click at [783, 214] on img "0" at bounding box center [792, 193] width 216 height 216
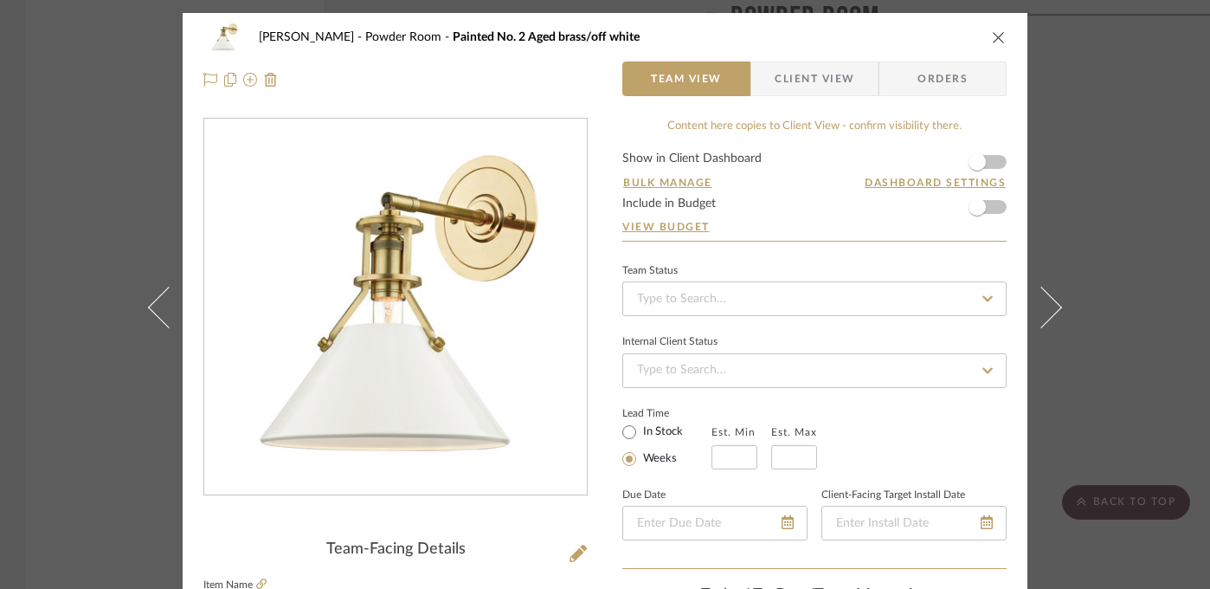
click at [395, 319] on img "0" at bounding box center [396, 307] width 376 height 376
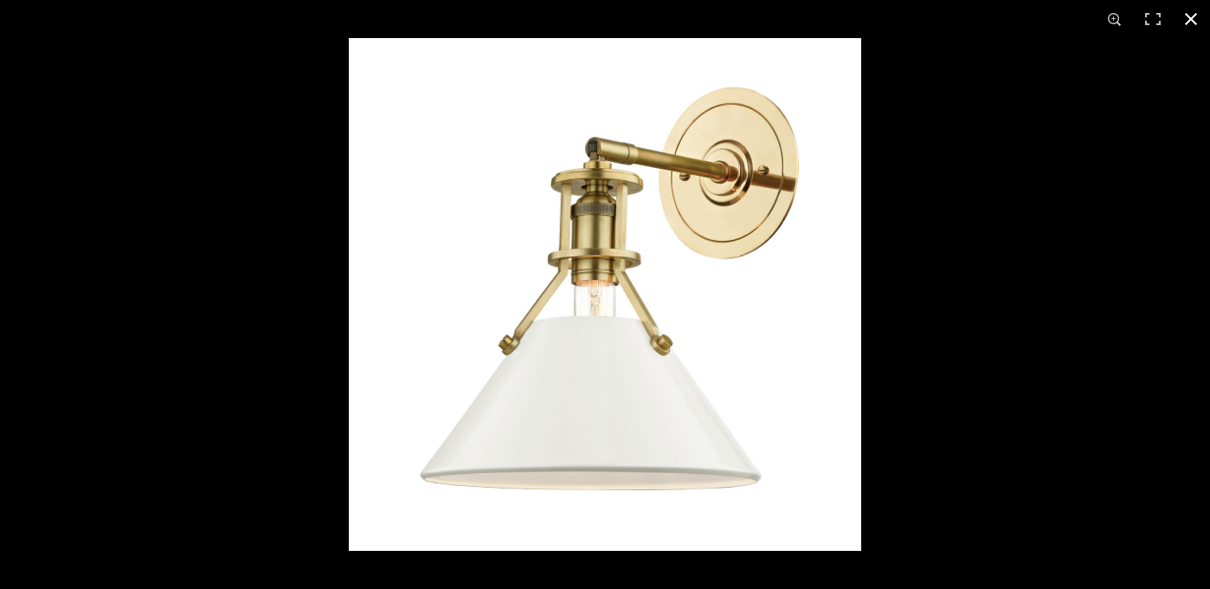
click at [1095, 233] on div at bounding box center [954, 332] width 1210 height 589
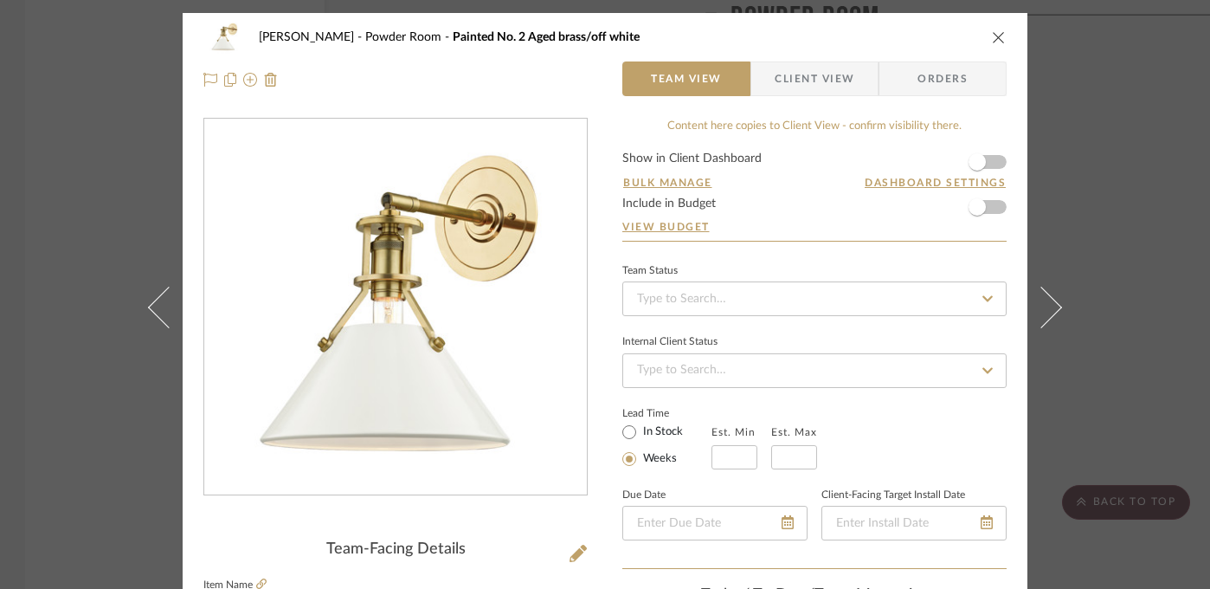
click at [1145, 174] on div "[PERSON_NAME] Powder Room Painted No. 2 Aged brass/off white Team View Client V…" at bounding box center [605, 294] width 1210 height 589
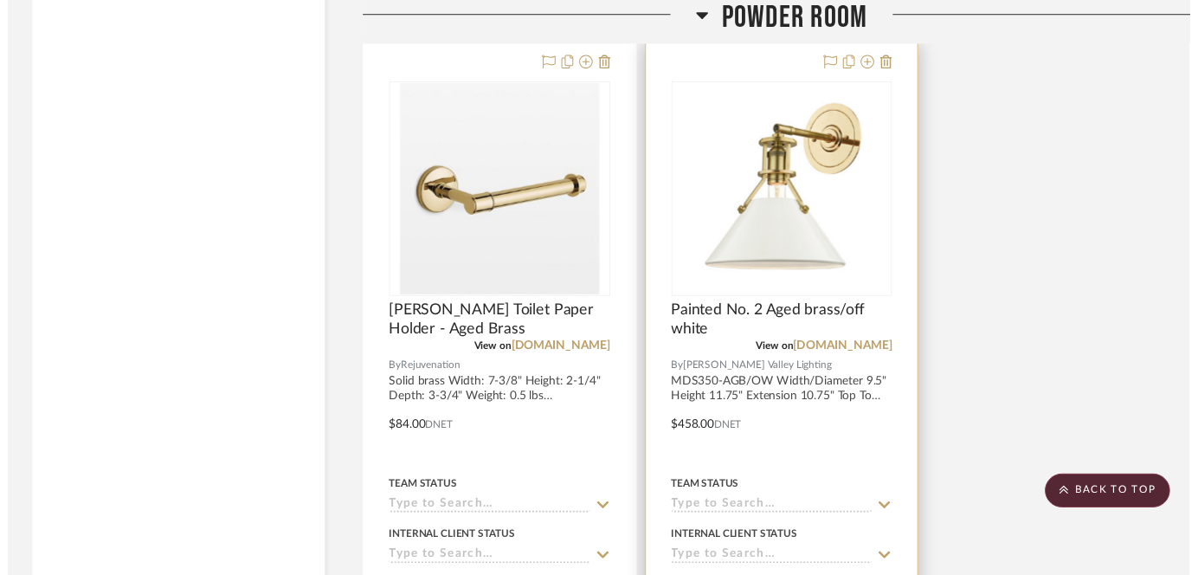
scroll to position [11460, 1]
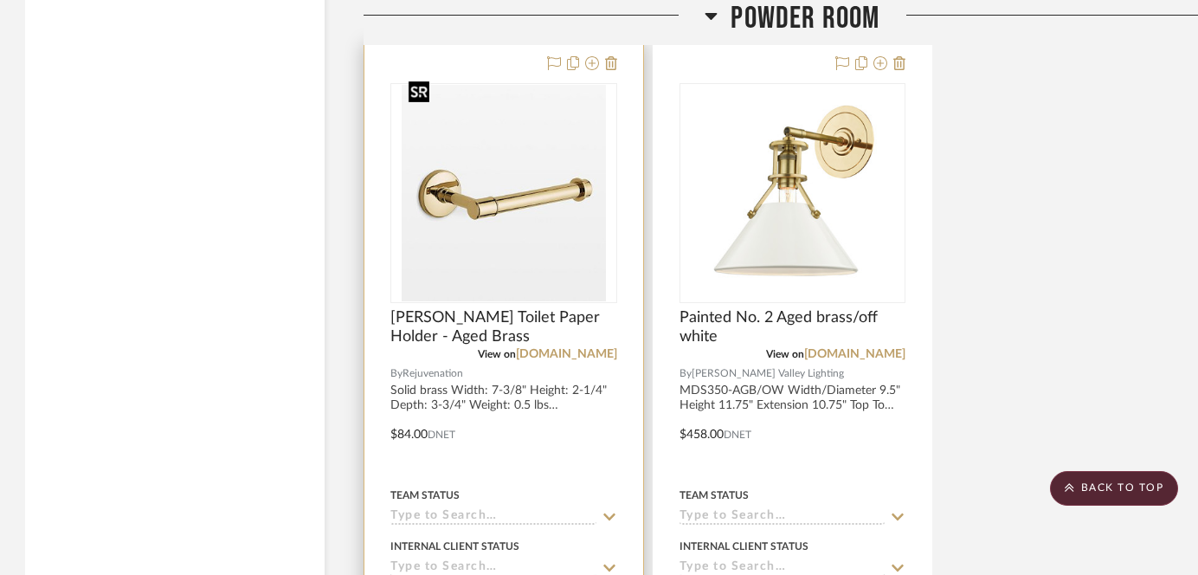
click at [544, 195] on img "0" at bounding box center [504, 193] width 204 height 216
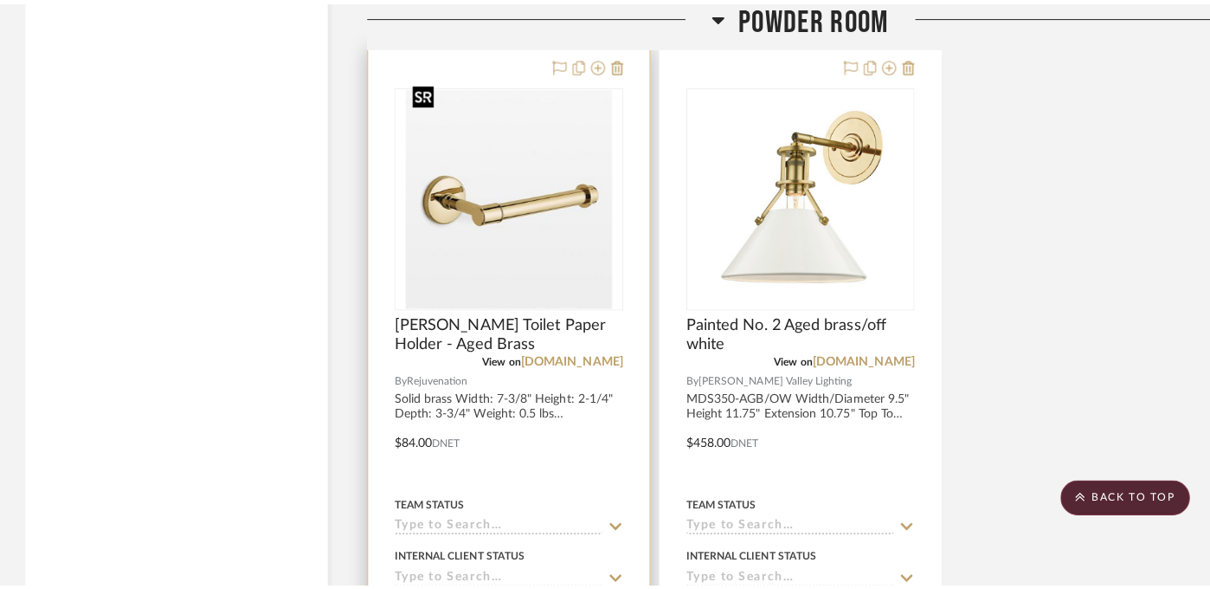
scroll to position [0, 0]
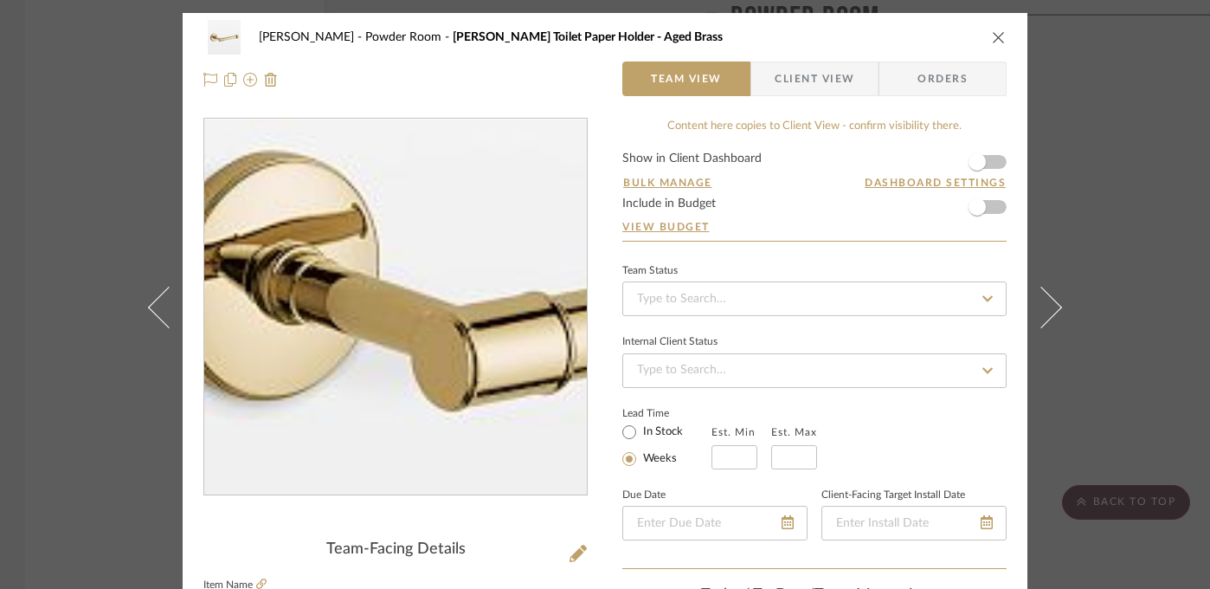
click at [285, 246] on img "0" at bounding box center [396, 307] width 356 height 376
